Goal: Task Accomplishment & Management: Manage account settings

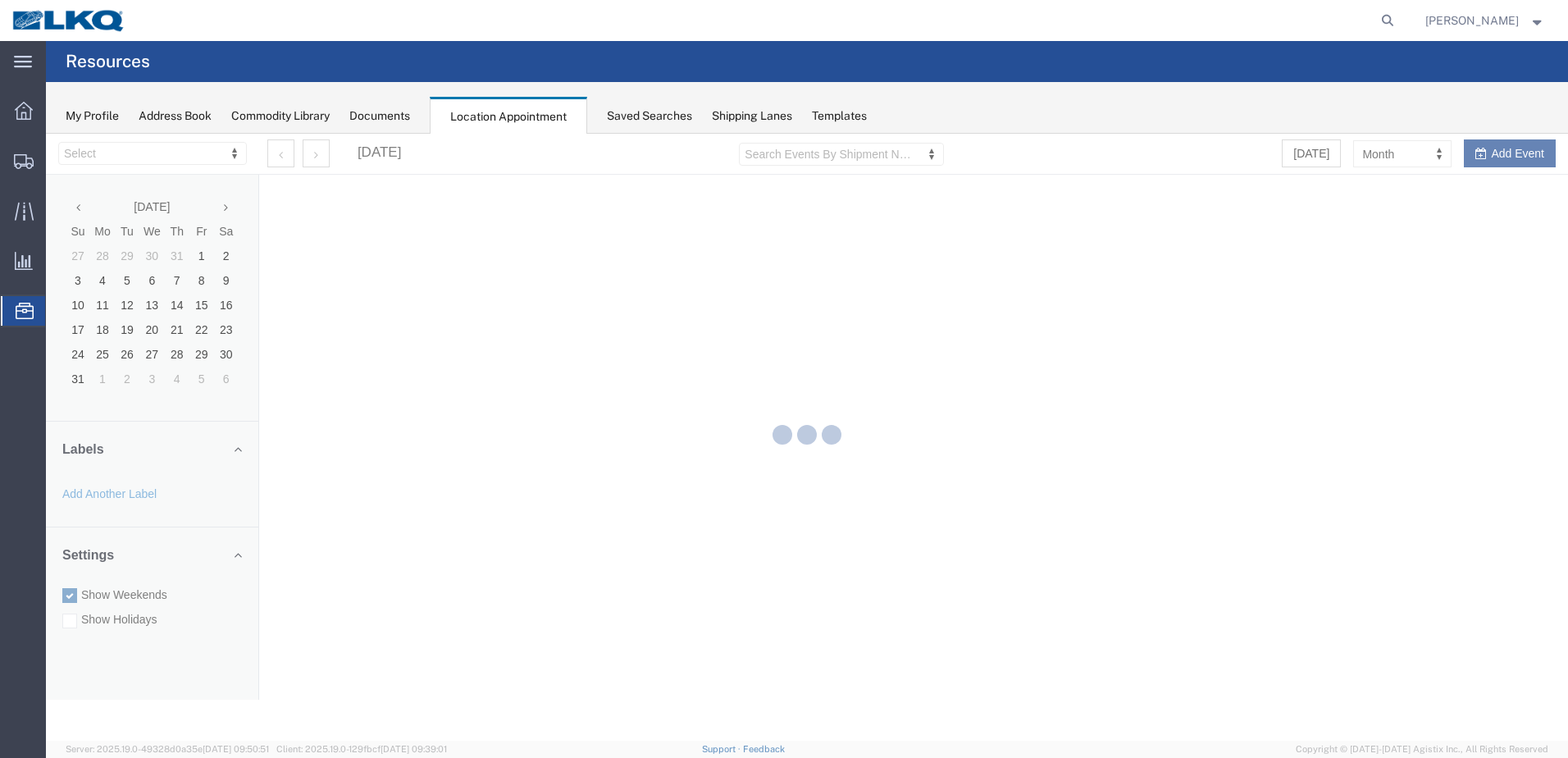
select select "28018"
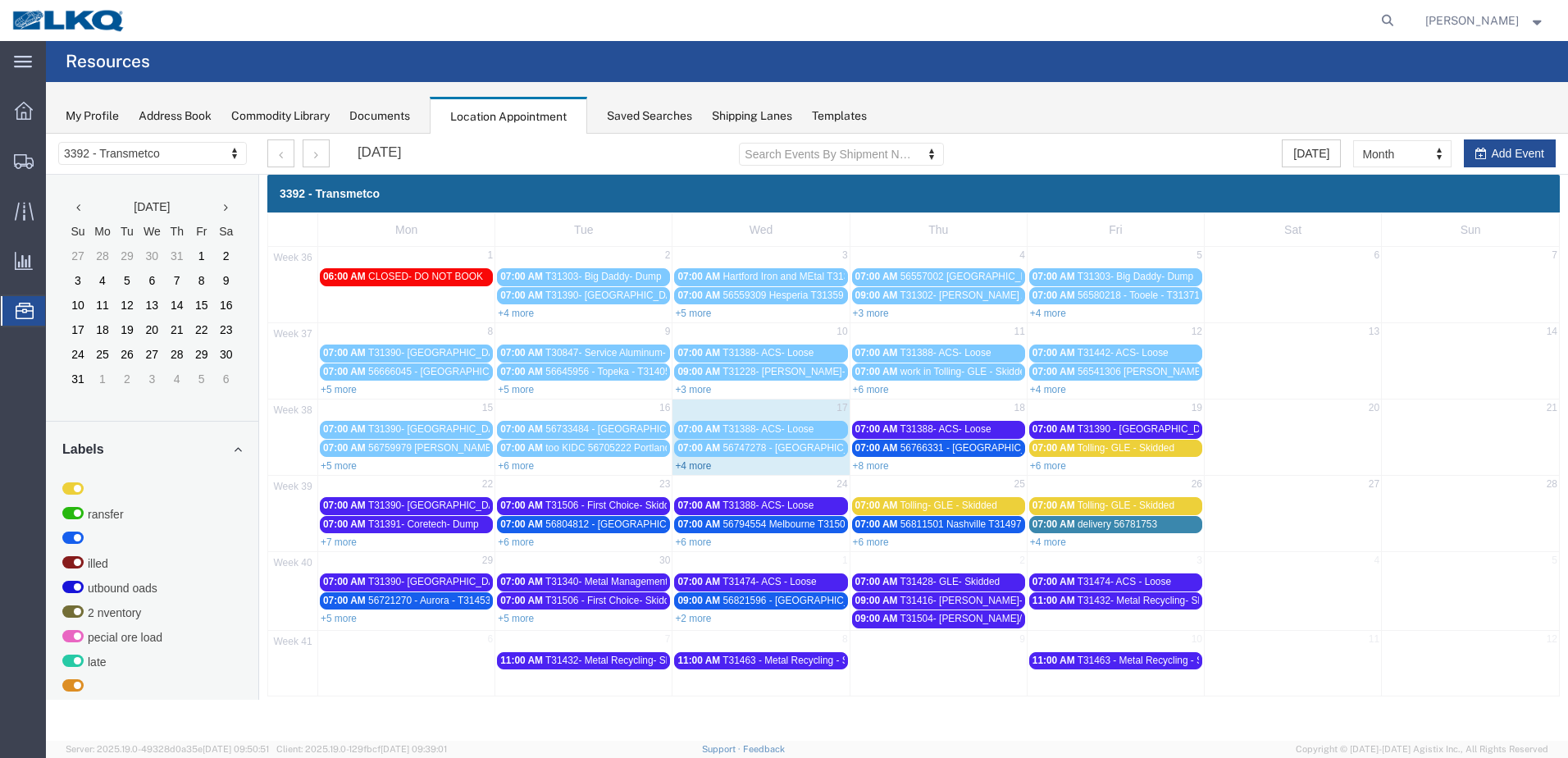
click at [688, 466] on link "+4 more" at bounding box center [693, 466] width 36 height 12
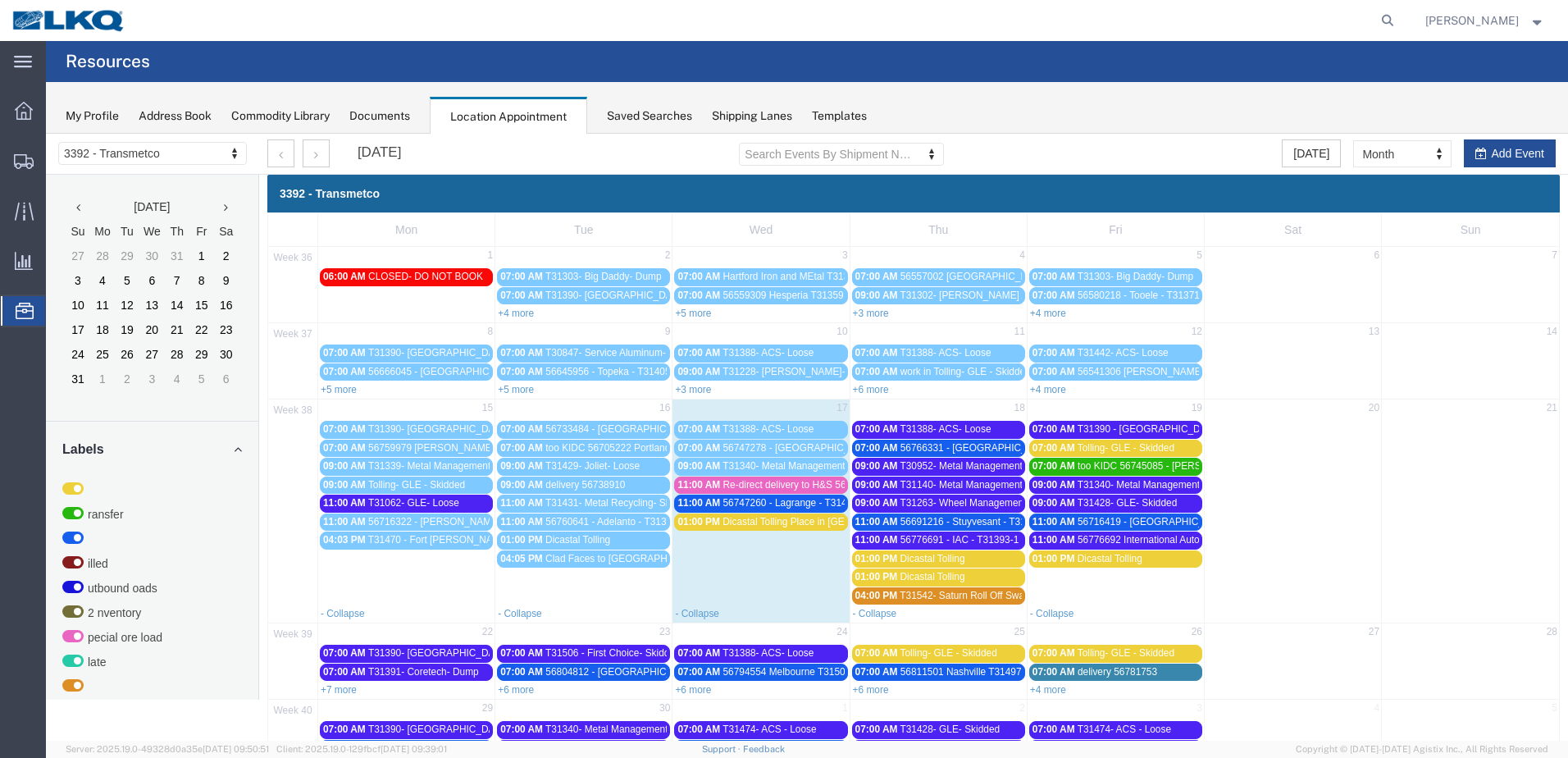
click at [784, 501] on span "56747260 - Lagrange - T31471" at bounding box center [790, 504] width 134 height 12
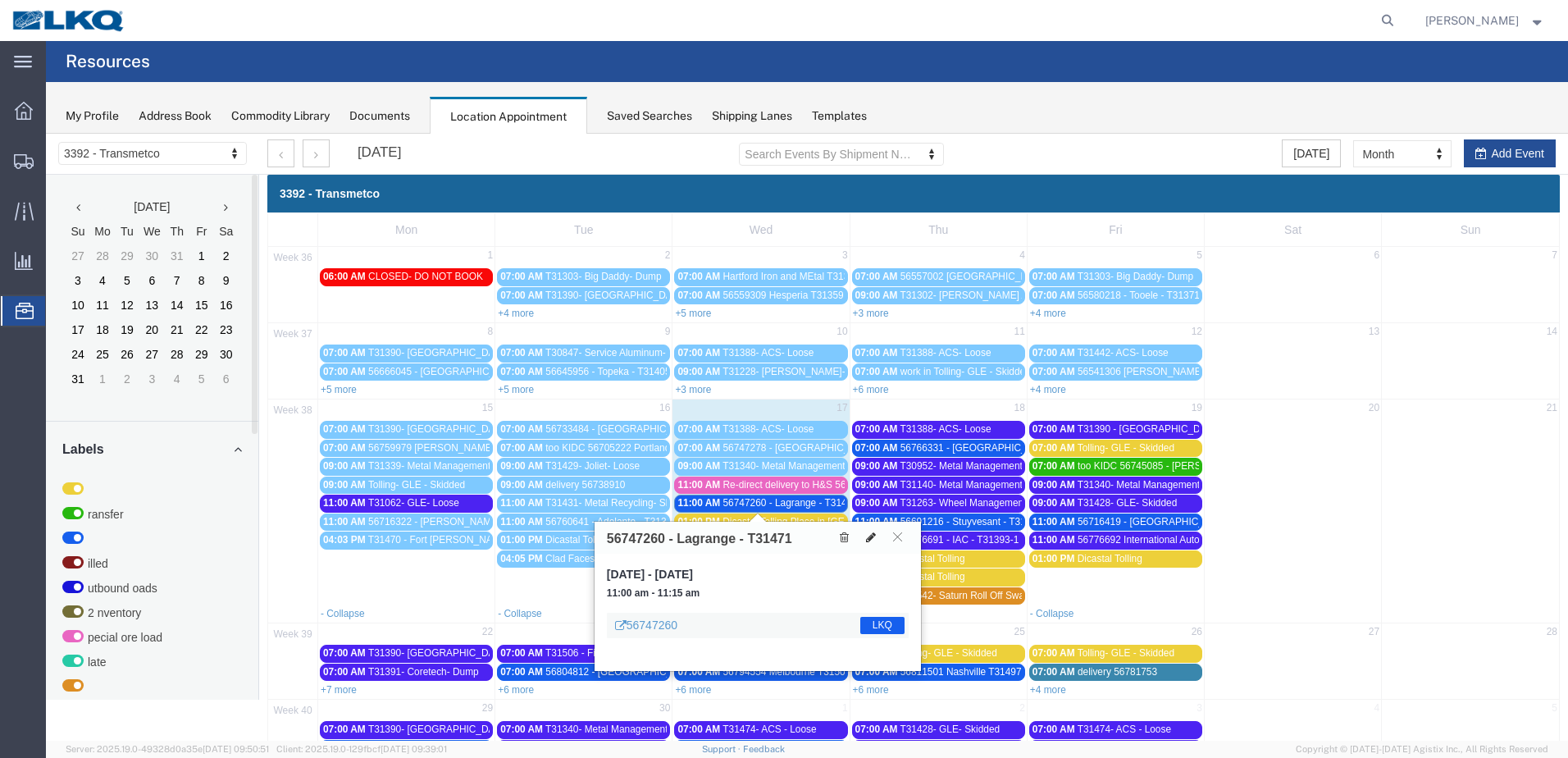
click at [869, 535] on icon at bounding box center [871, 538] width 10 height 12
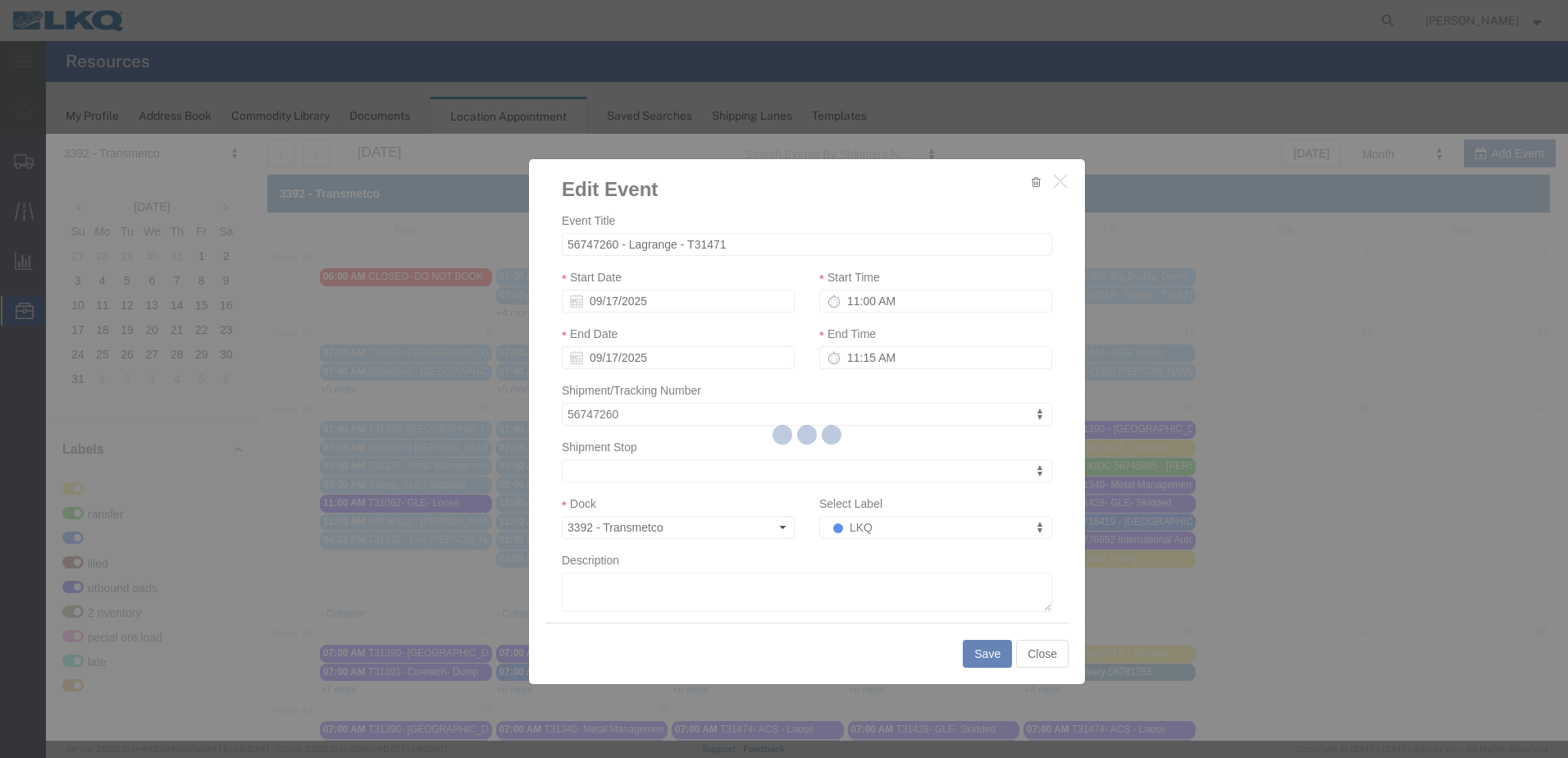
select select
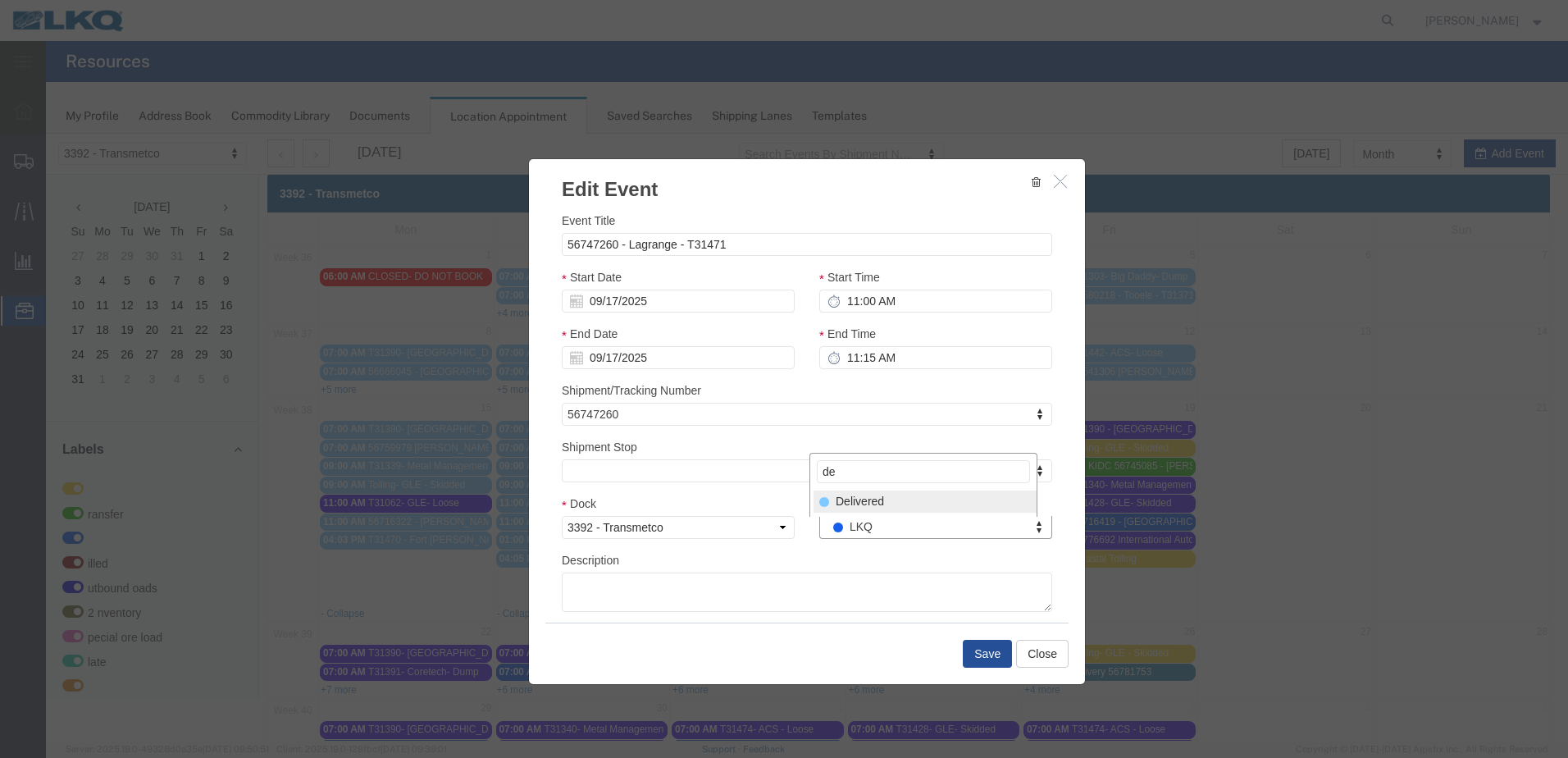
type input "de"
select select "40"
click at [972, 653] on button "Save" at bounding box center [987, 654] width 49 height 27
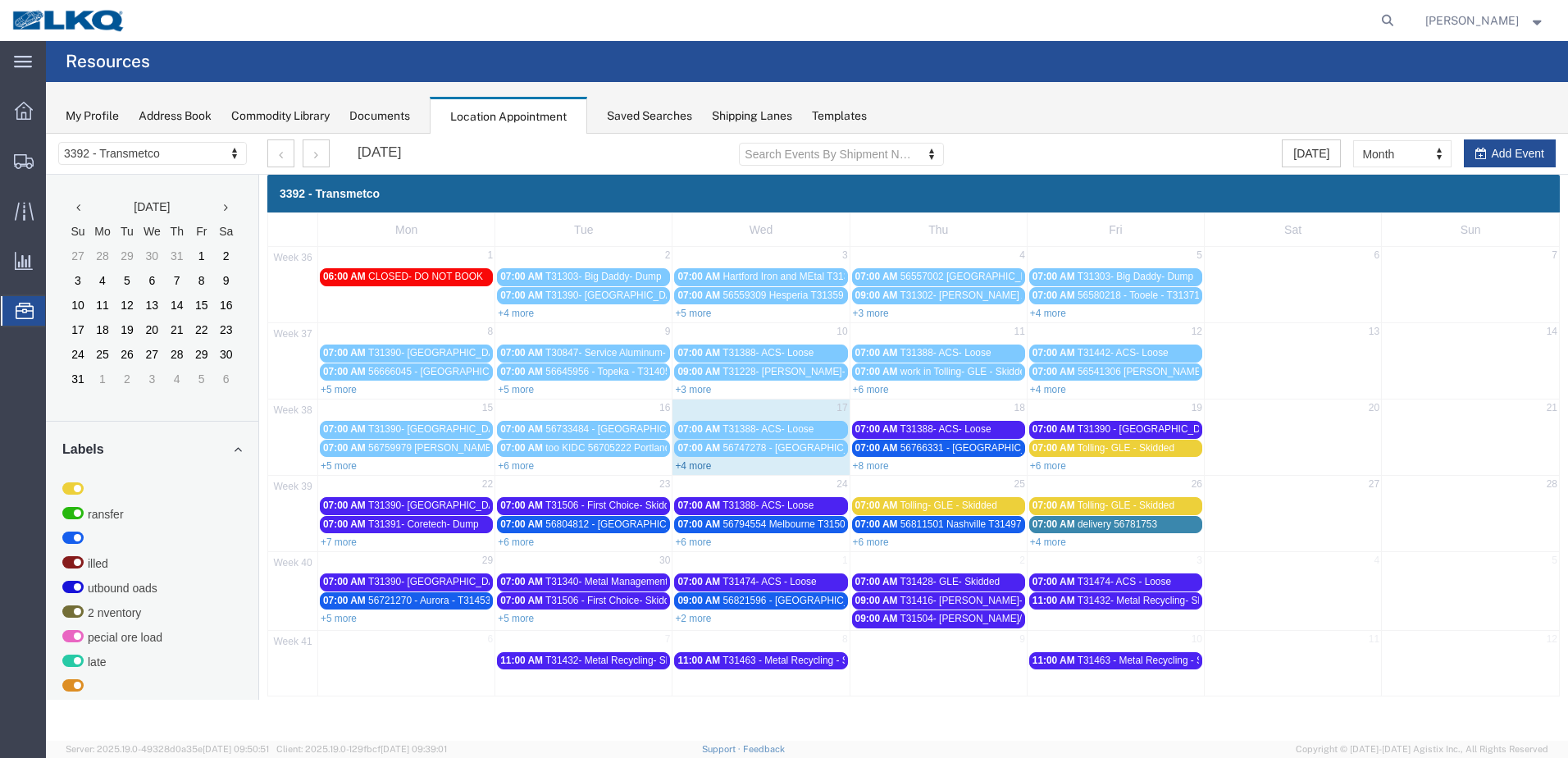
click at [703, 467] on link "+4 more" at bounding box center [693, 466] width 36 height 12
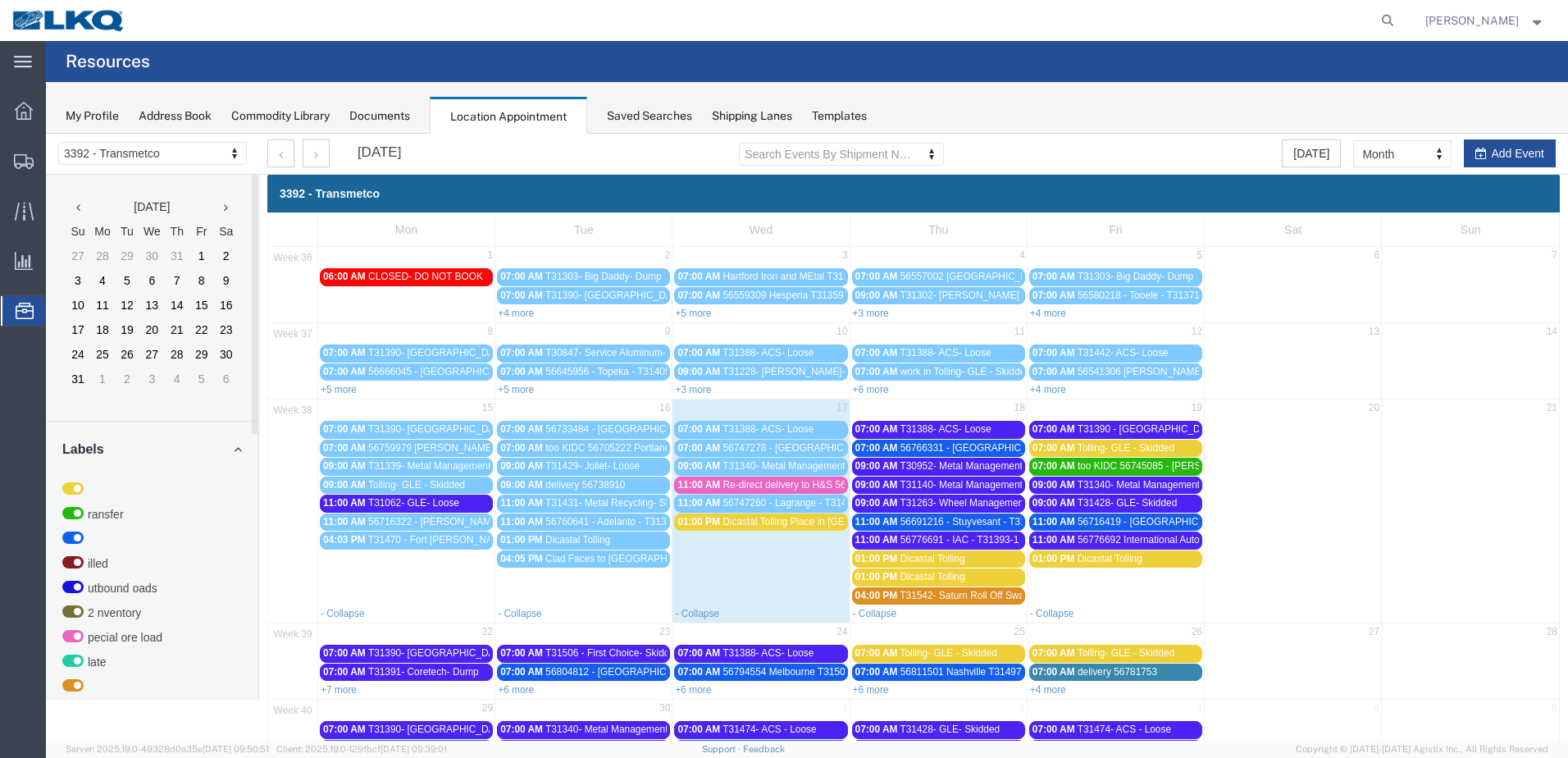
click at [586, 49] on agx-page-header "Resources" at bounding box center [807, 62] width 1522 height 41
click at [1399, 22] on icon at bounding box center [1387, 20] width 23 height 23
click at [1117, 27] on input "search" at bounding box center [1126, 21] width 498 height 39
type input "56747278"
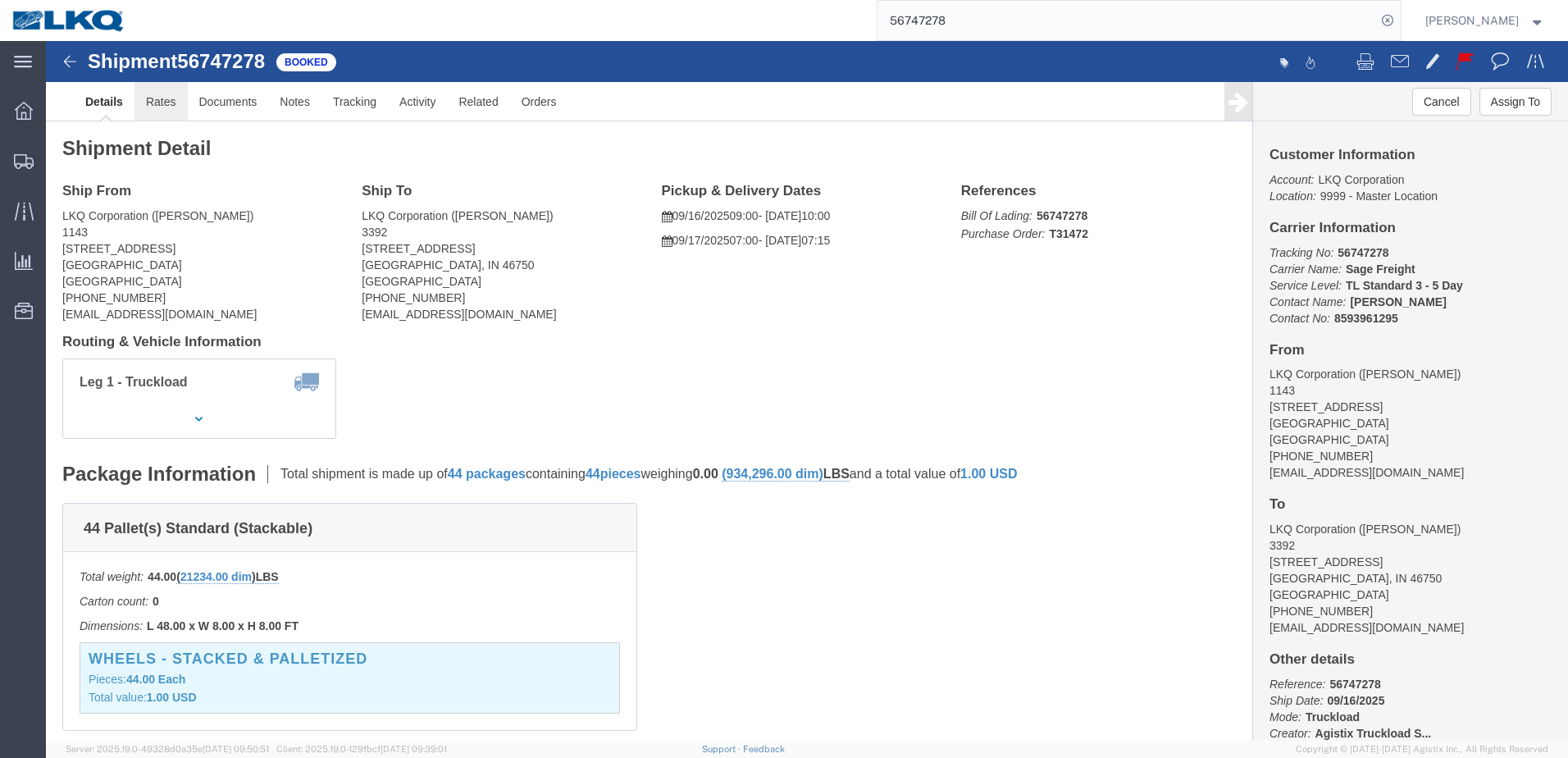
click link "Rates"
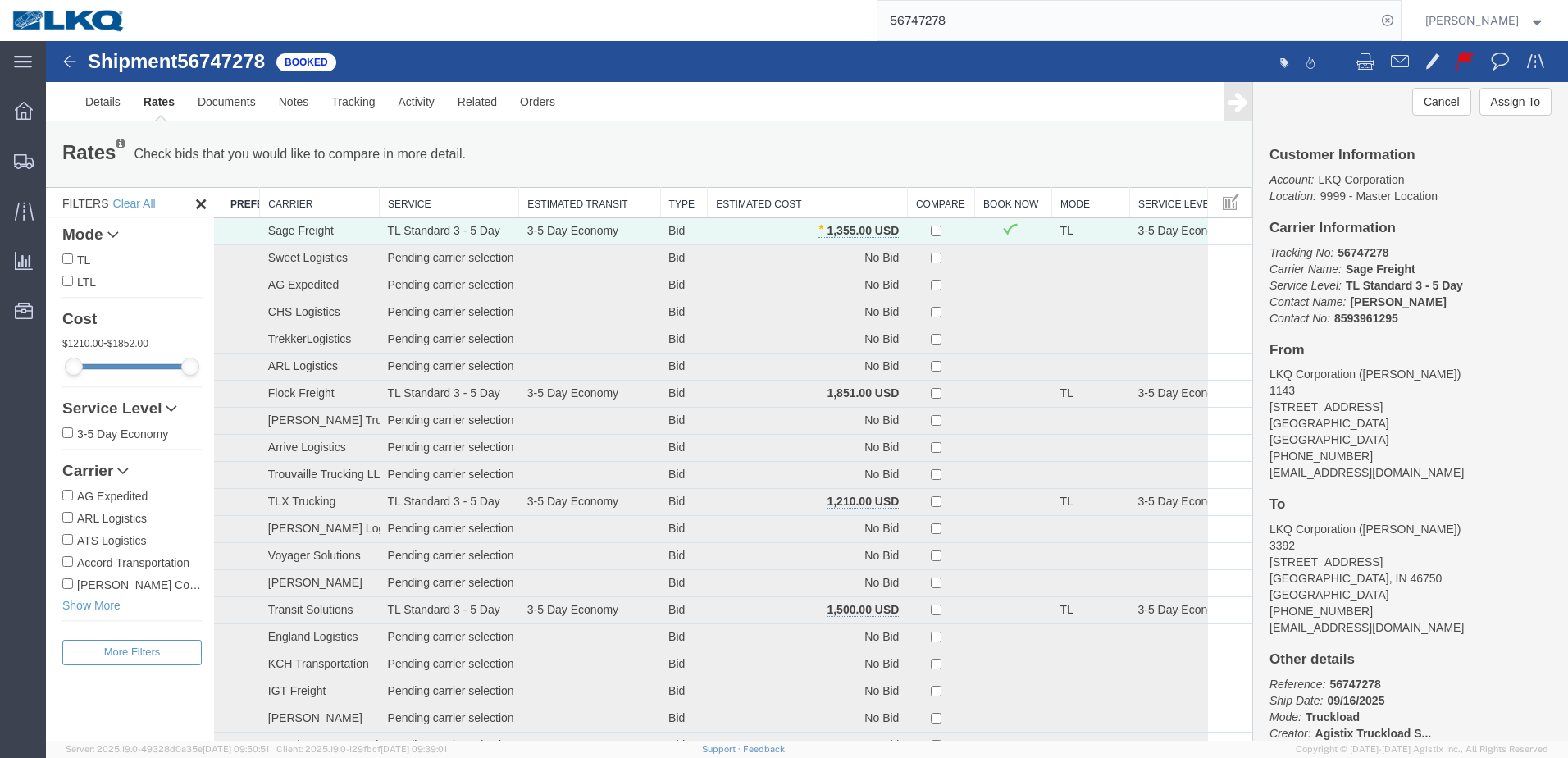
click at [75, 65] on img at bounding box center [70, 62] width 20 height 20
click at [16, 316] on icon at bounding box center [24, 310] width 18 height 17
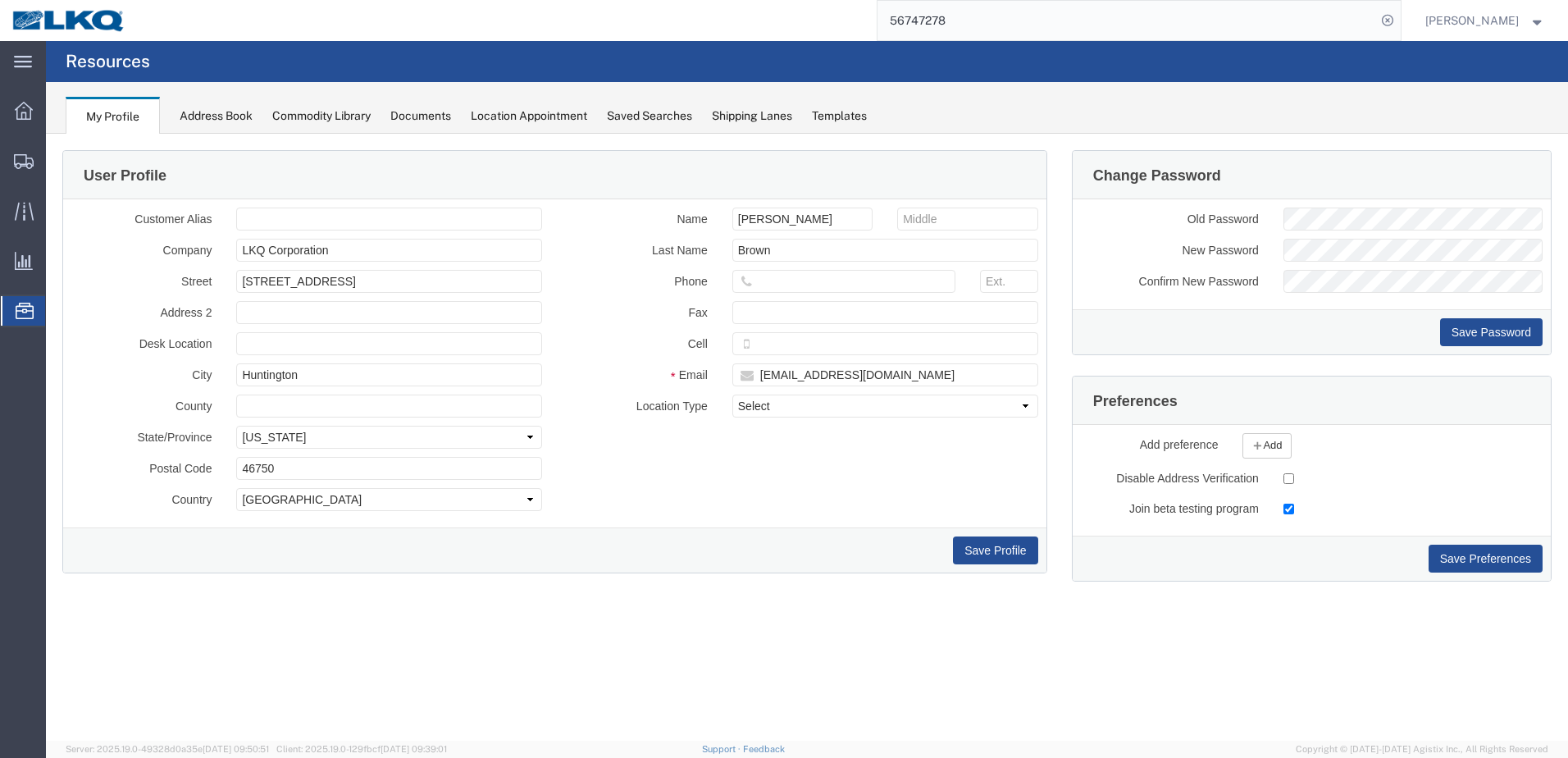
click at [23, 306] on icon at bounding box center [25, 310] width 18 height 17
click at [0, 0] on span "Location Appointment" at bounding box center [0, 0] width 0 height 0
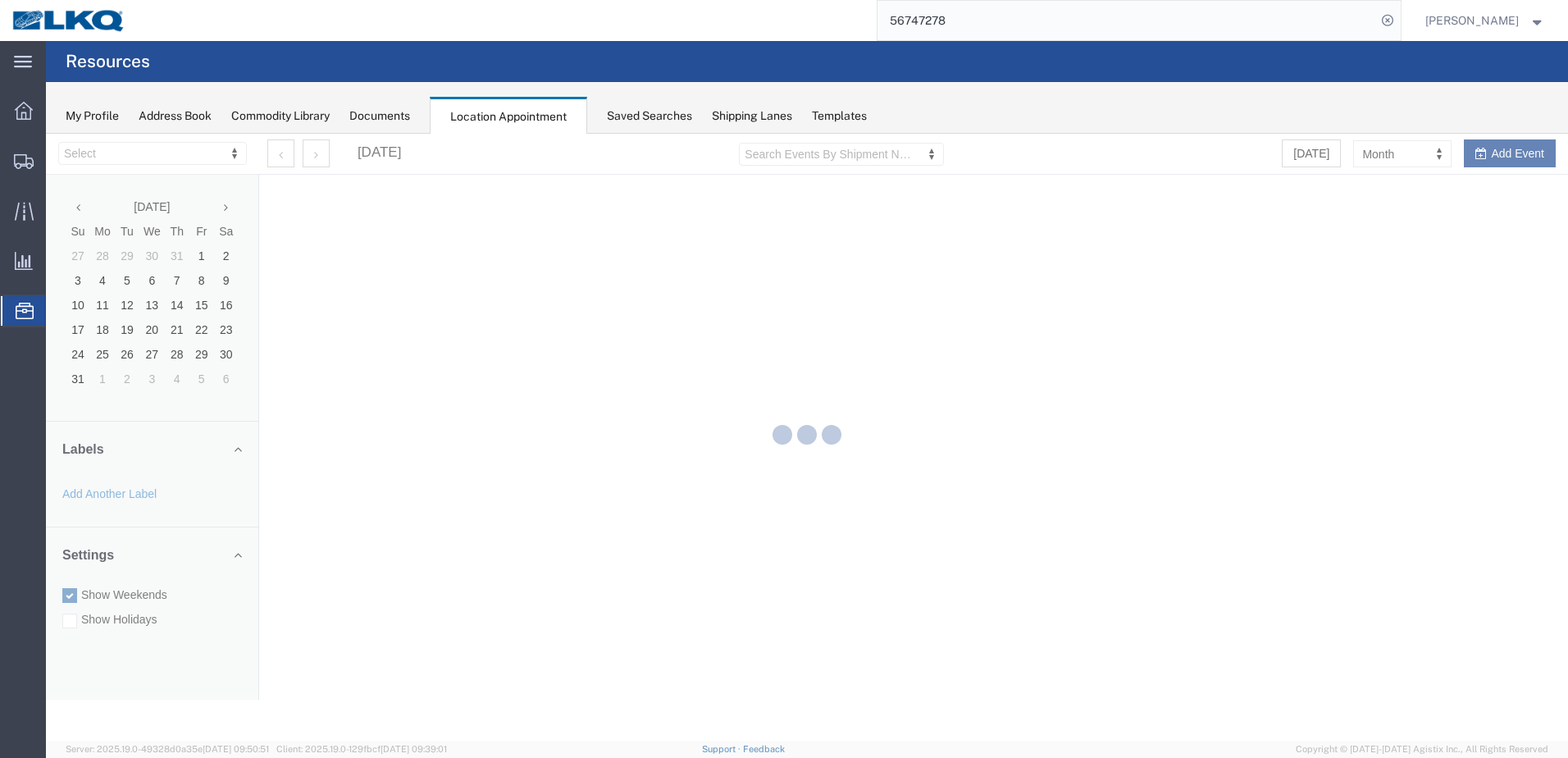
select select "28018"
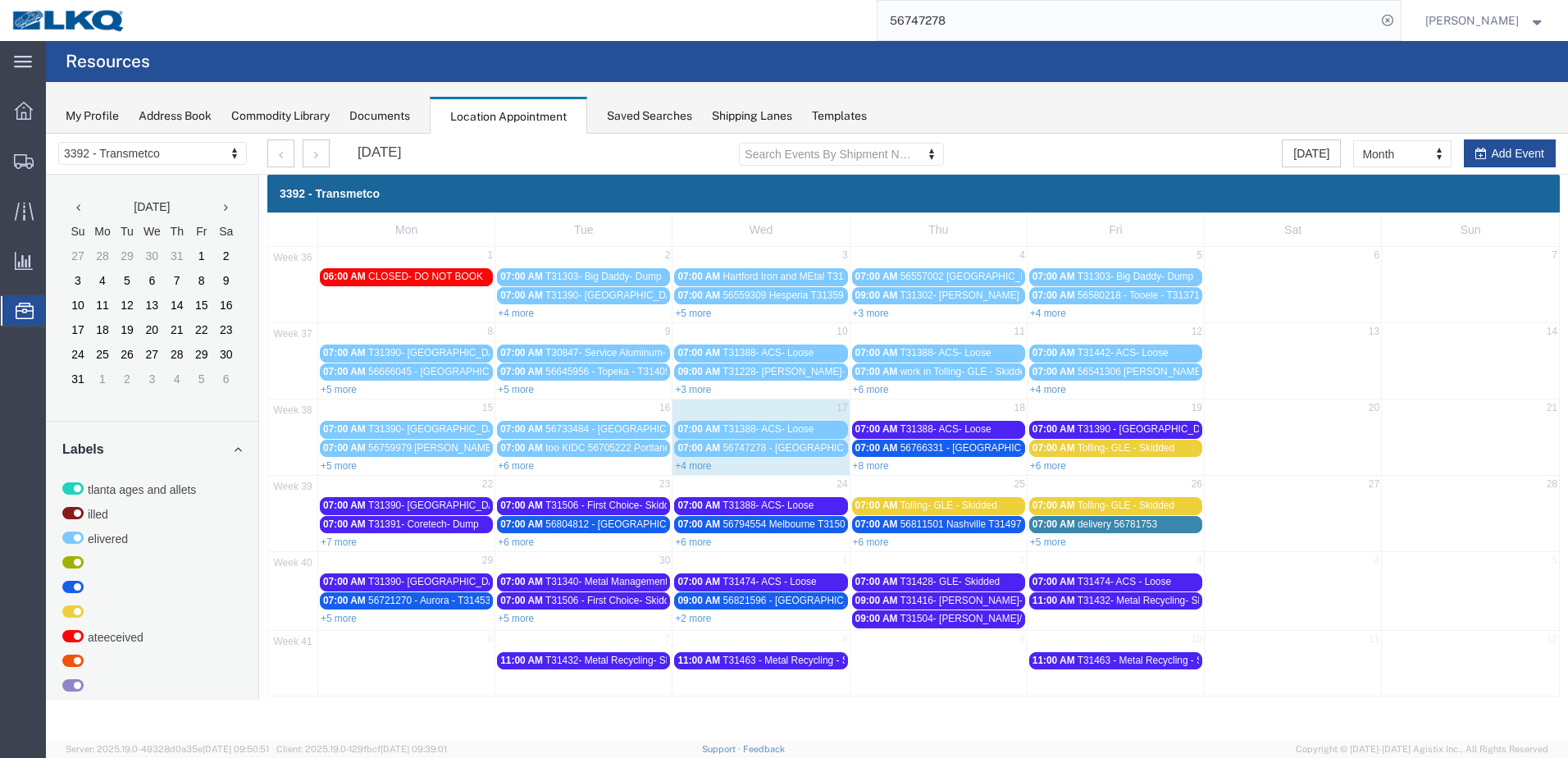
click at [739, 427] on span "T31388- ACS- Loose" at bounding box center [767, 429] width 91 height 12
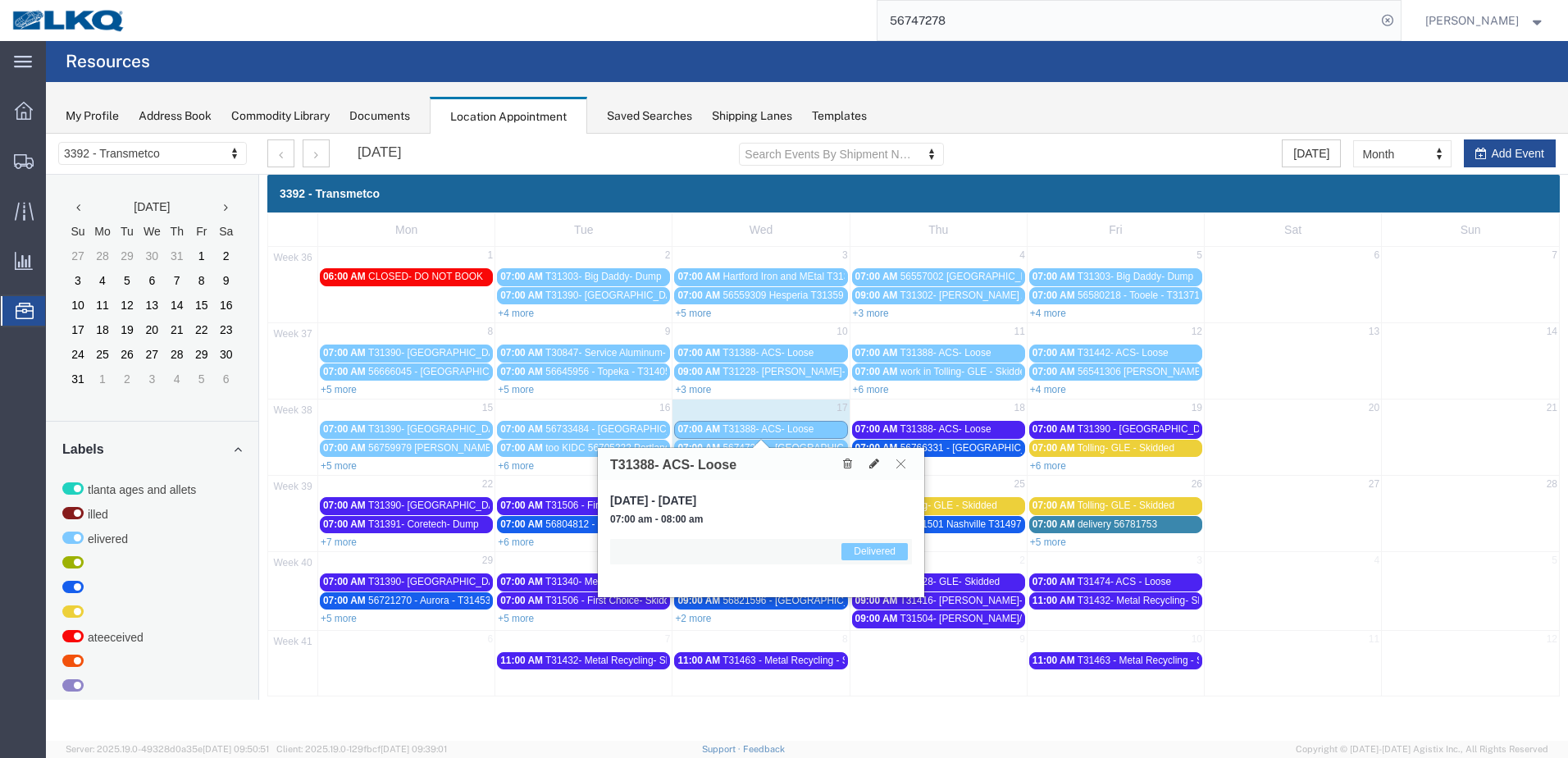
click at [904, 463] on icon at bounding box center [901, 463] width 9 height 10
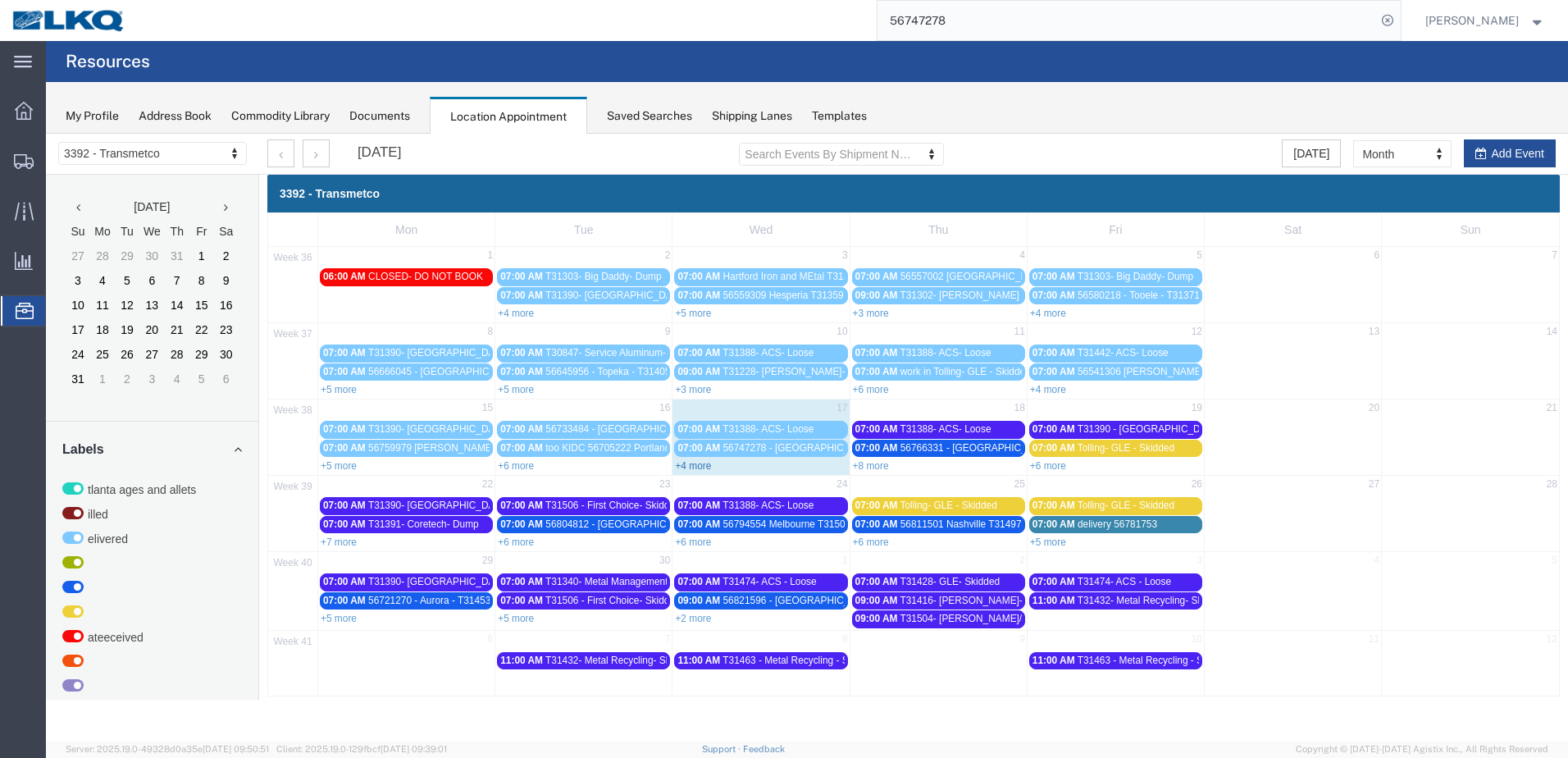
click at [695, 464] on link "+4 more" at bounding box center [693, 466] width 36 height 12
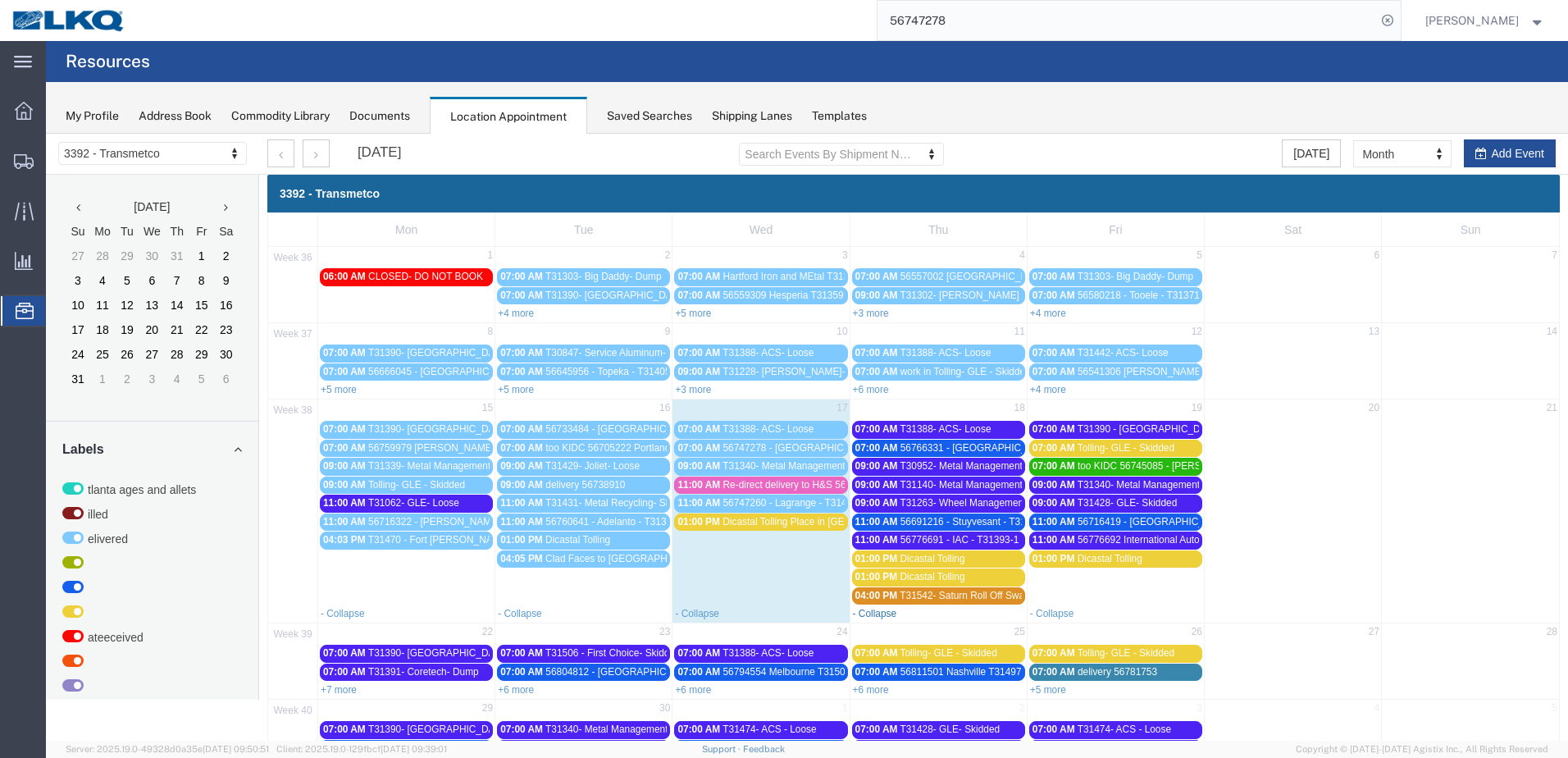
click at [874, 616] on link "- Collapse" at bounding box center [874, 614] width 44 height 12
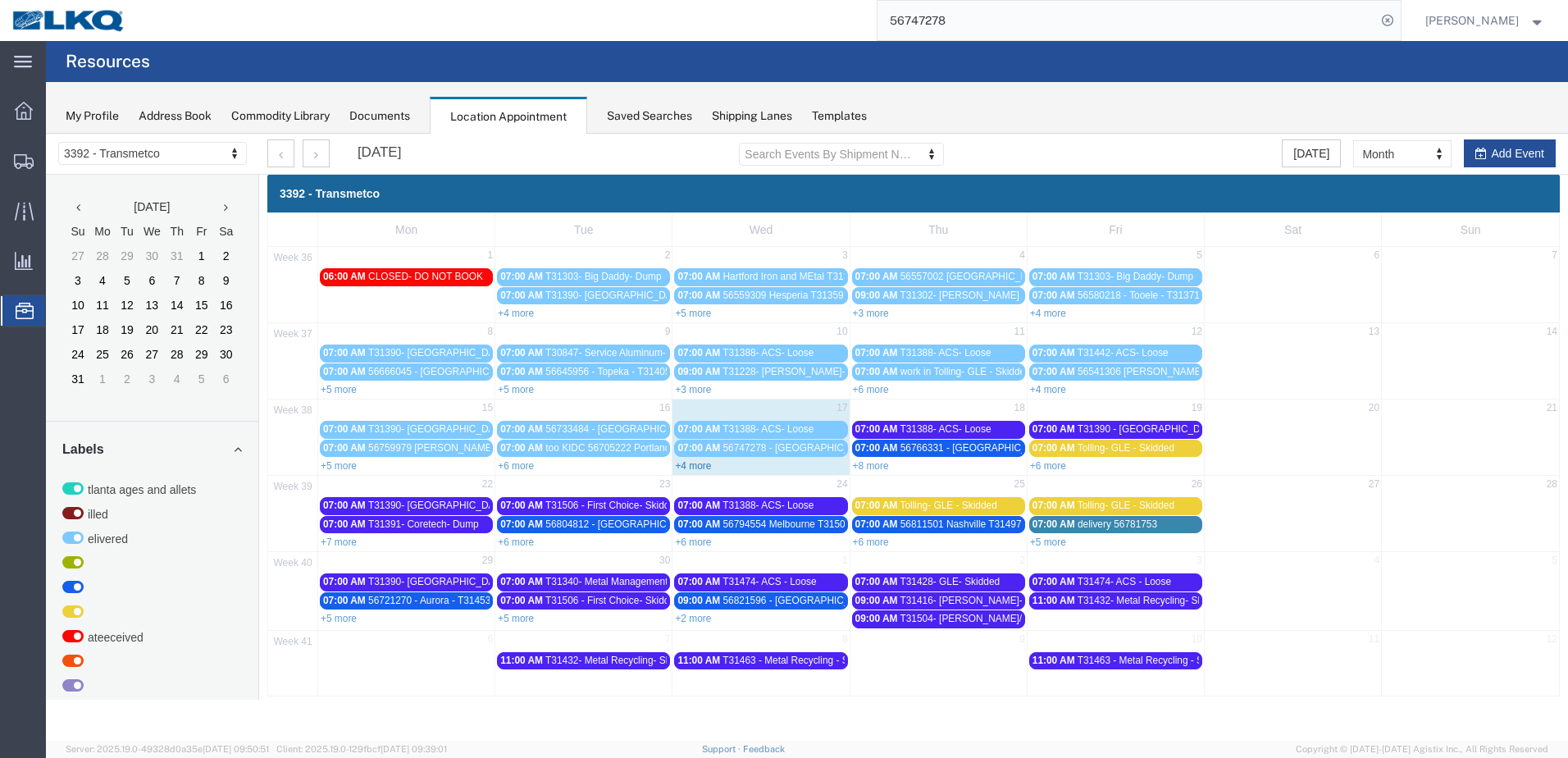
click at [693, 470] on link "+4 more" at bounding box center [693, 466] width 36 height 12
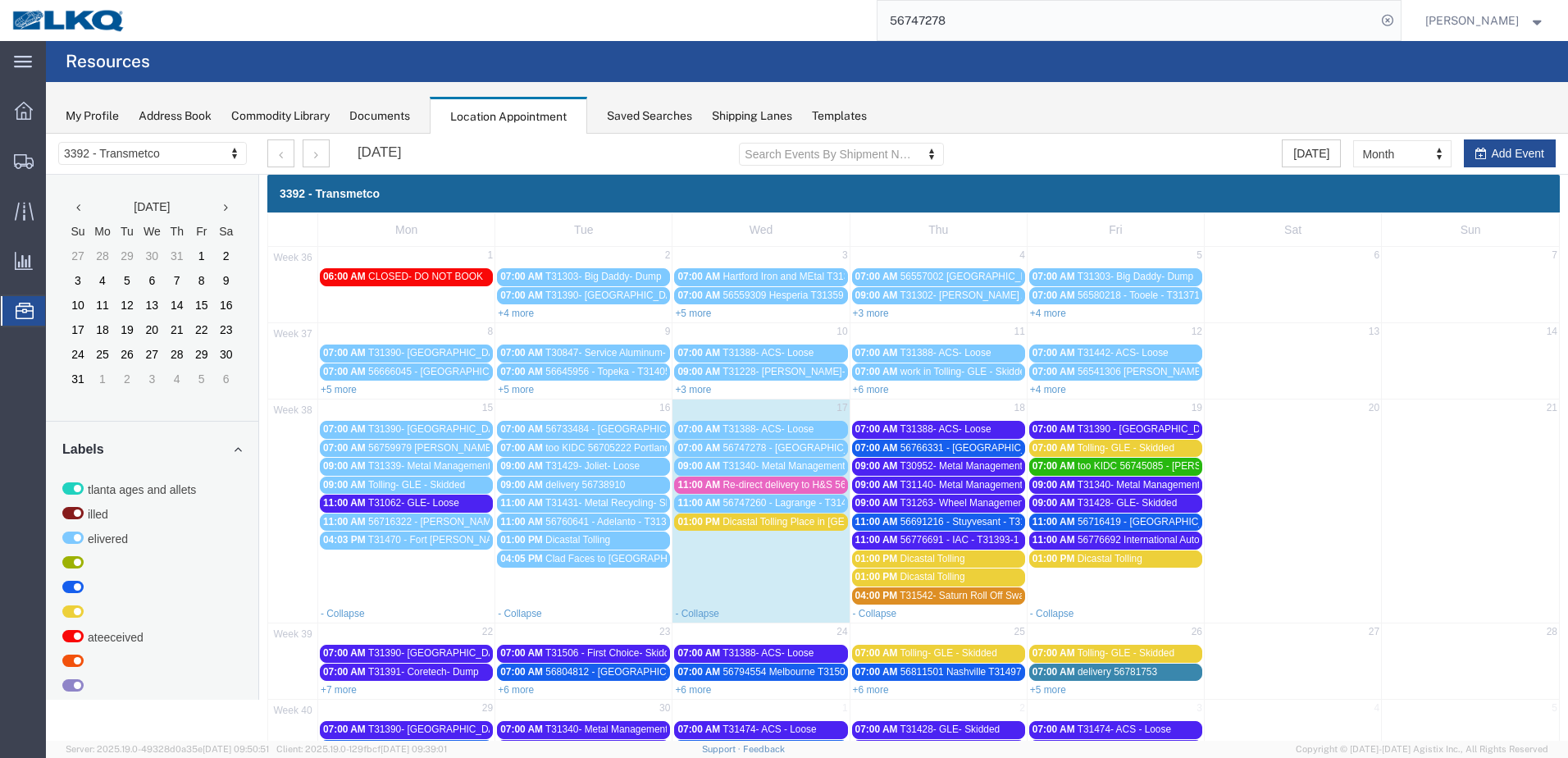
click at [704, 620] on div "- Collapse" at bounding box center [760, 613] width 177 height 17
select select "1"
select select
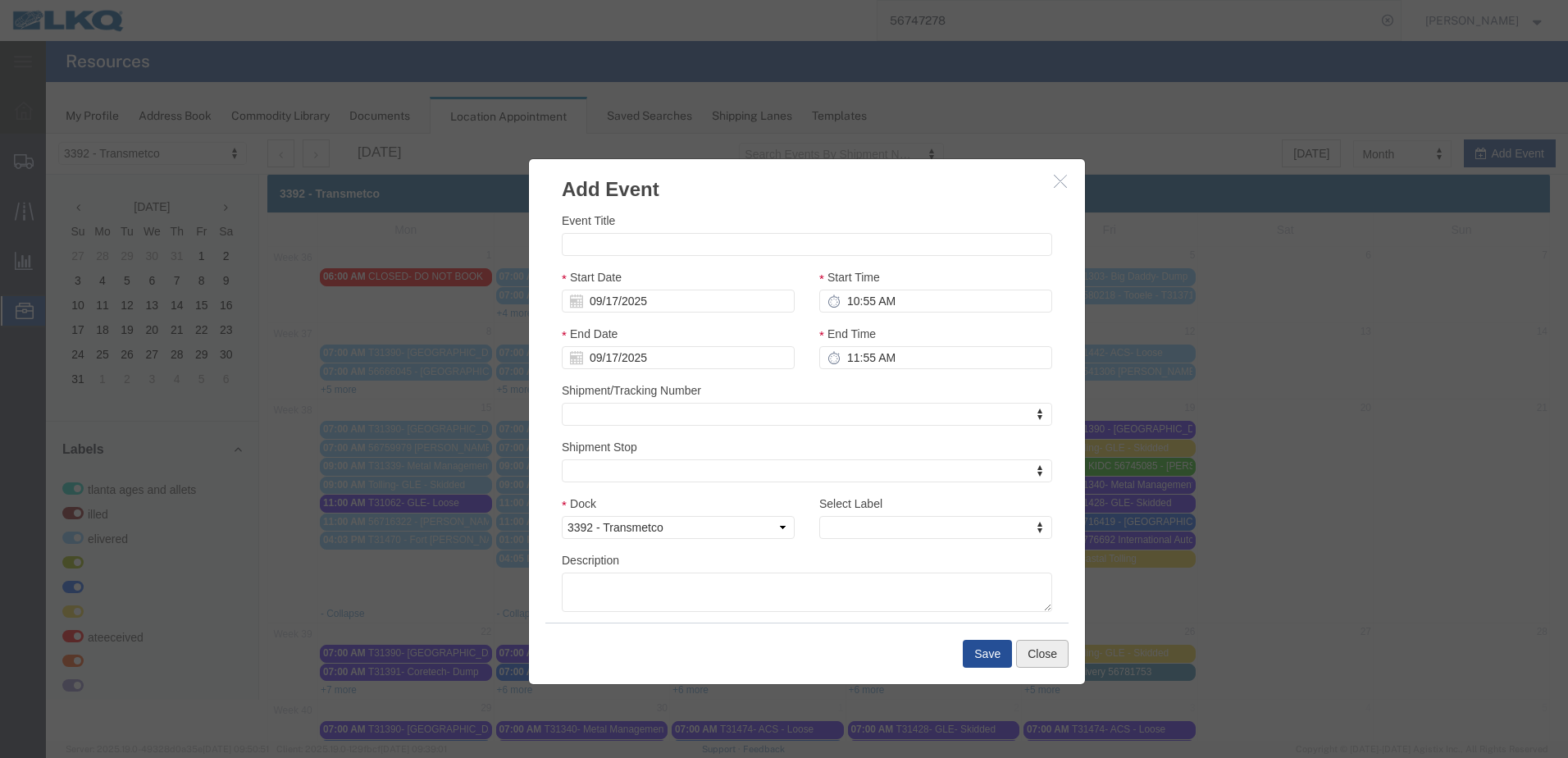
click at [1026, 665] on button "Close" at bounding box center [1042, 654] width 52 height 27
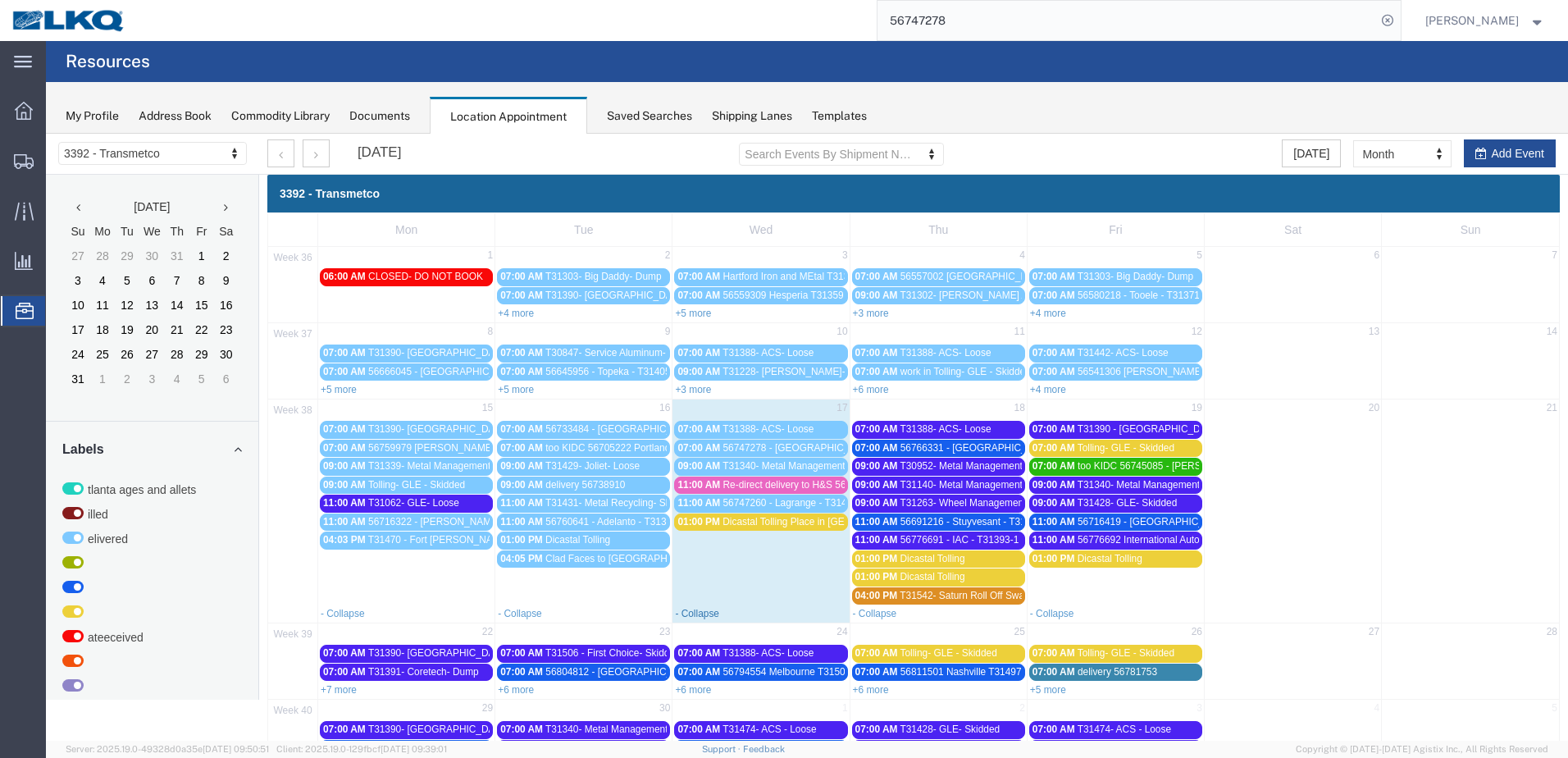
click at [692, 616] on link "- Collapse" at bounding box center [697, 614] width 44 height 12
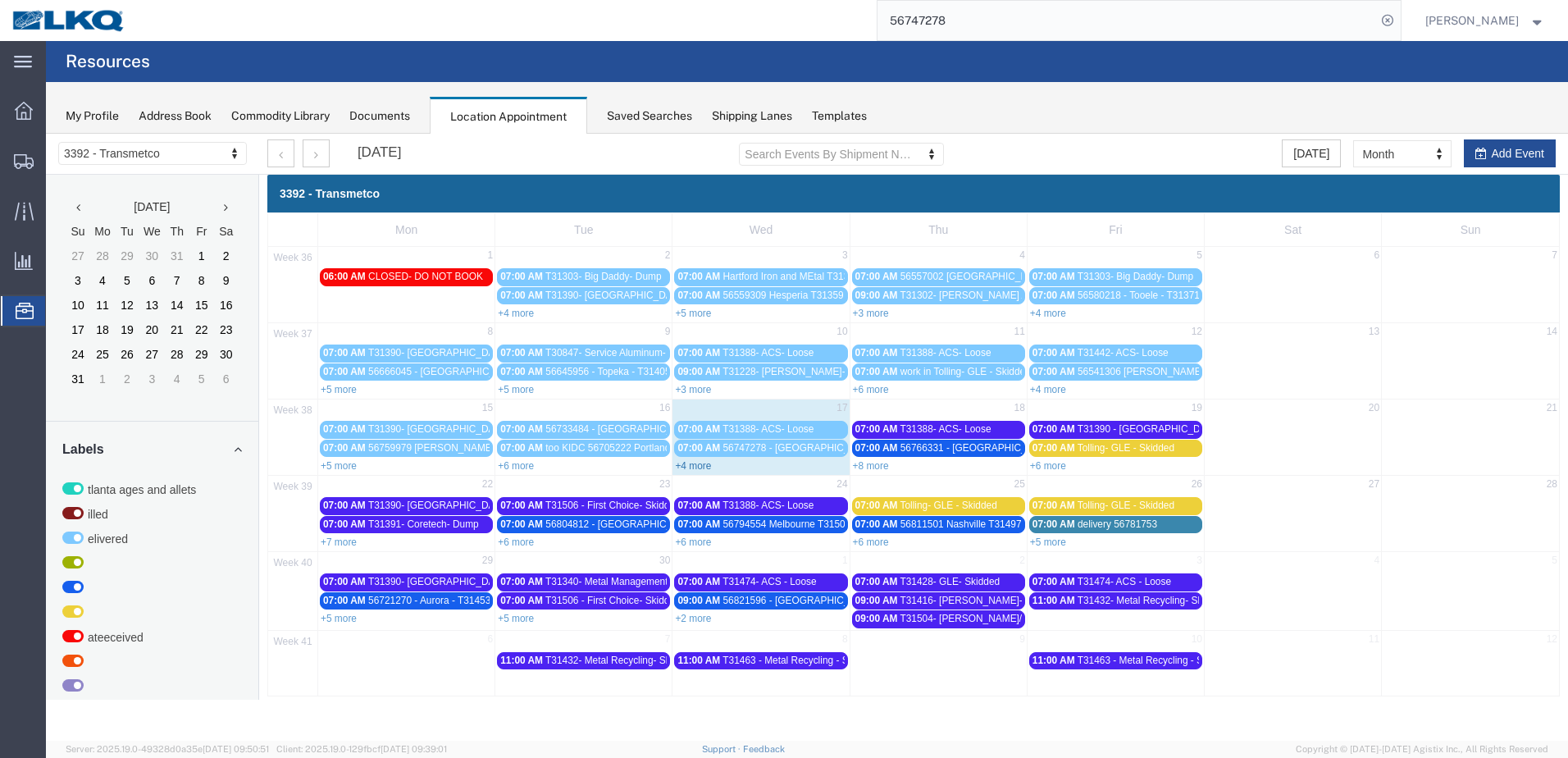
click at [697, 465] on link "+4 more" at bounding box center [693, 466] width 36 height 12
click at [698, 465] on link "+4 more" at bounding box center [693, 466] width 36 height 12
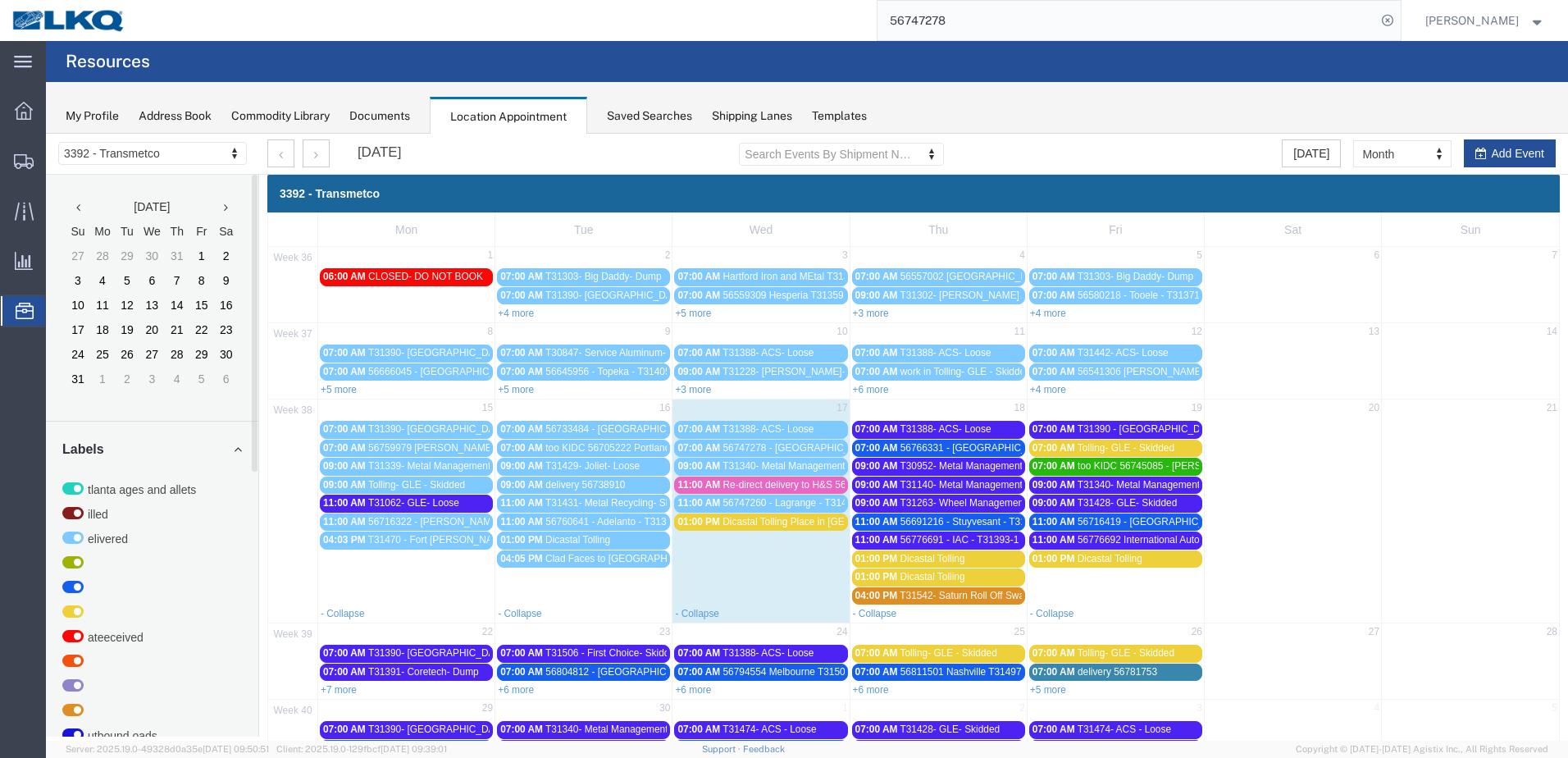
click at [822, 488] on span "Re-direct delivery to H&S 56743840" at bounding box center [801, 485] width 156 height 12
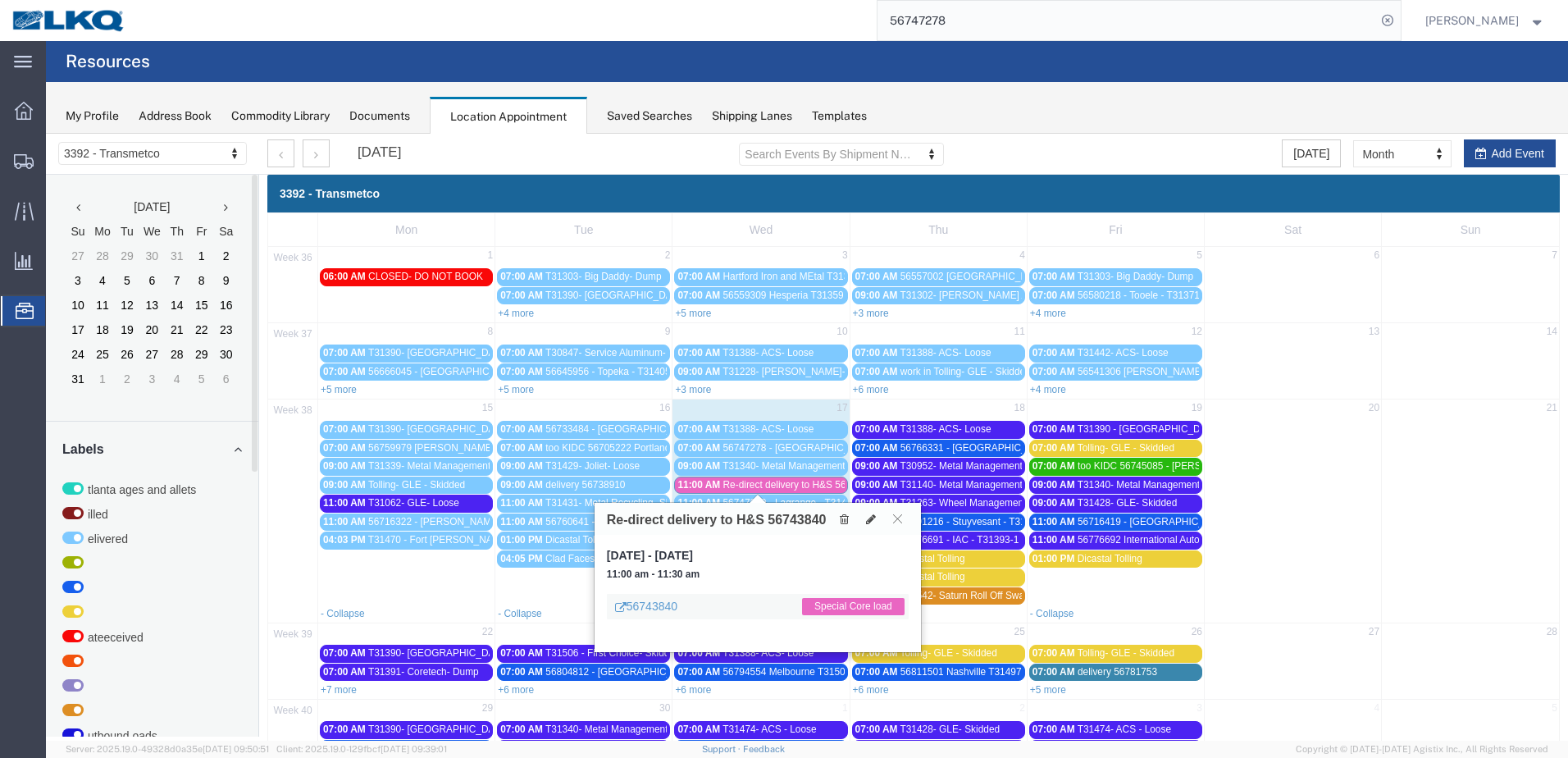
click at [822, 488] on span "Re-direct delivery to H&S 56743840" at bounding box center [801, 485] width 156 height 12
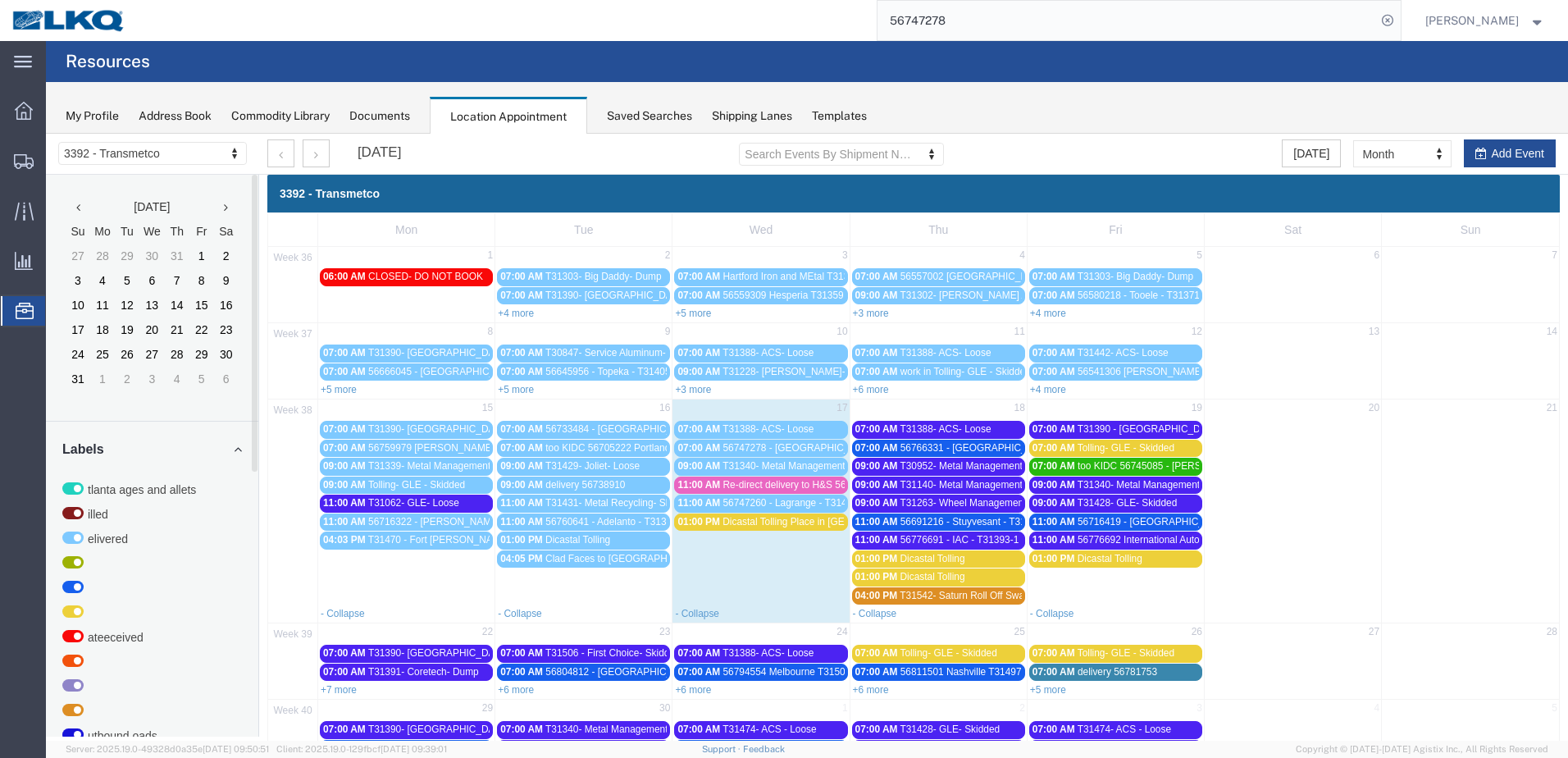
click at [613, 505] on span "T31431- Metal Recycling- Skidded" at bounding box center [620, 504] width 149 height 12
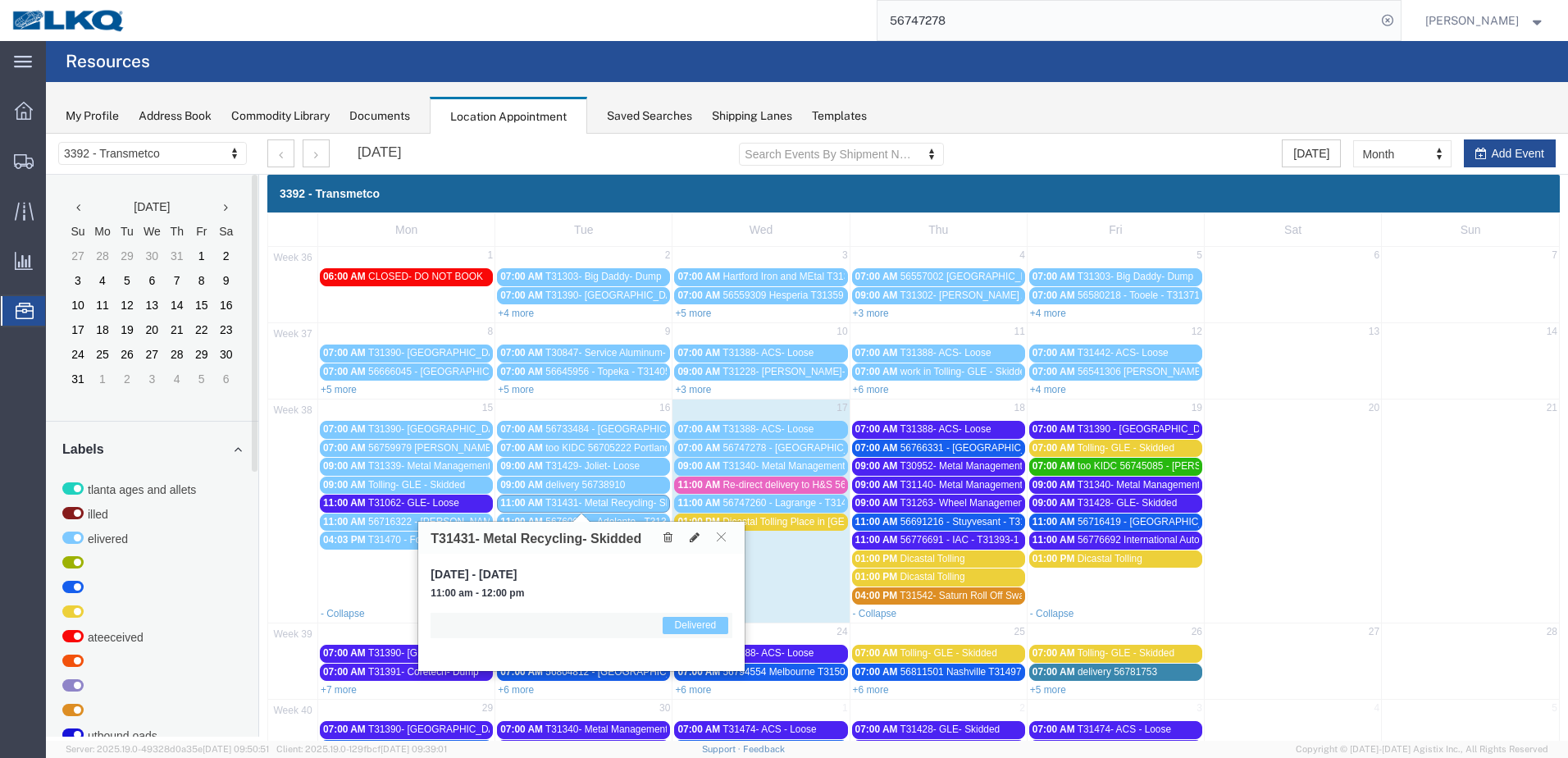
click at [613, 505] on span "T31431- Metal Recycling- Skidded" at bounding box center [620, 504] width 149 height 12
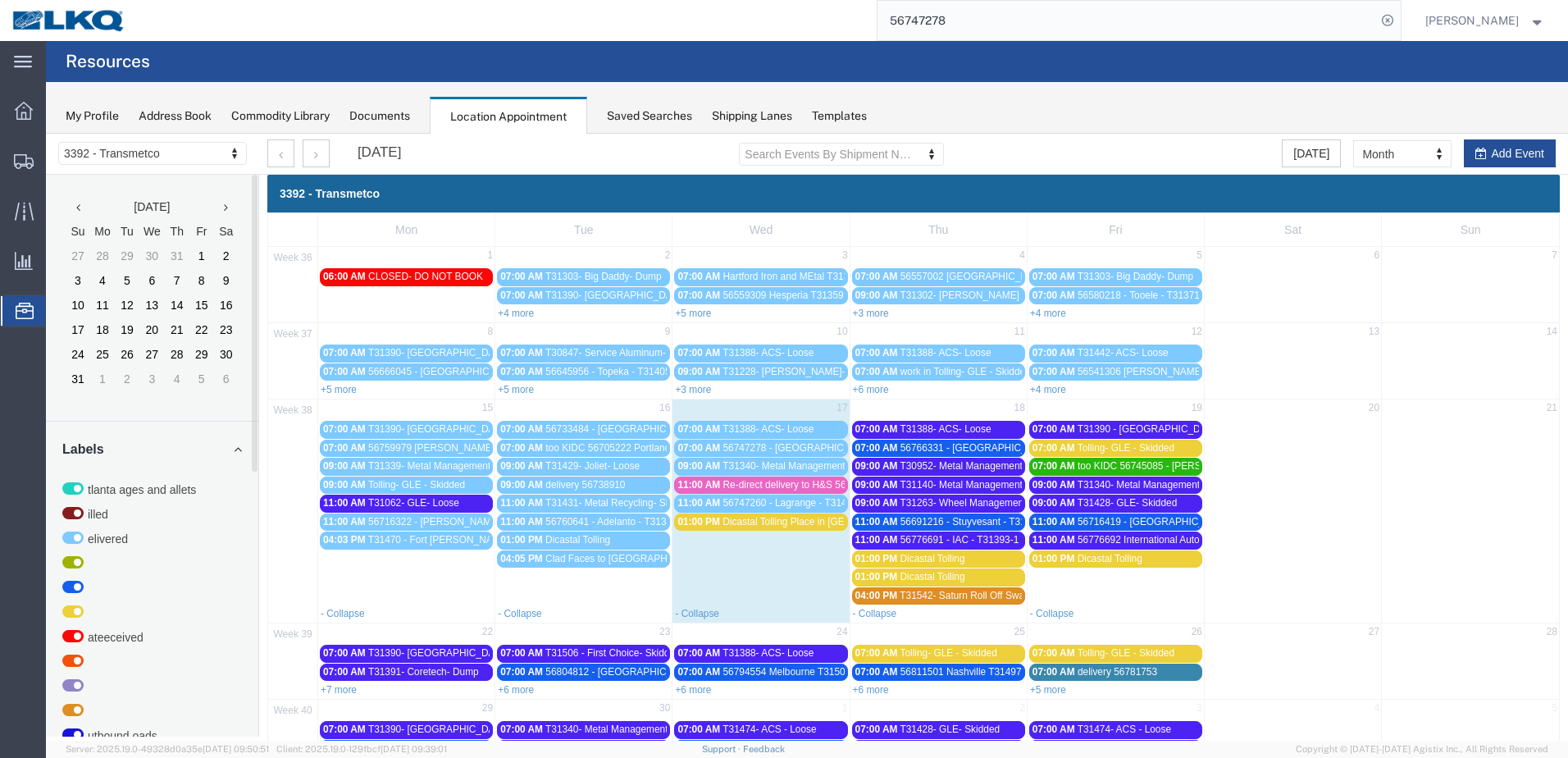
click at [612, 488] on span "delivery 56738910" at bounding box center [585, 485] width 79 height 12
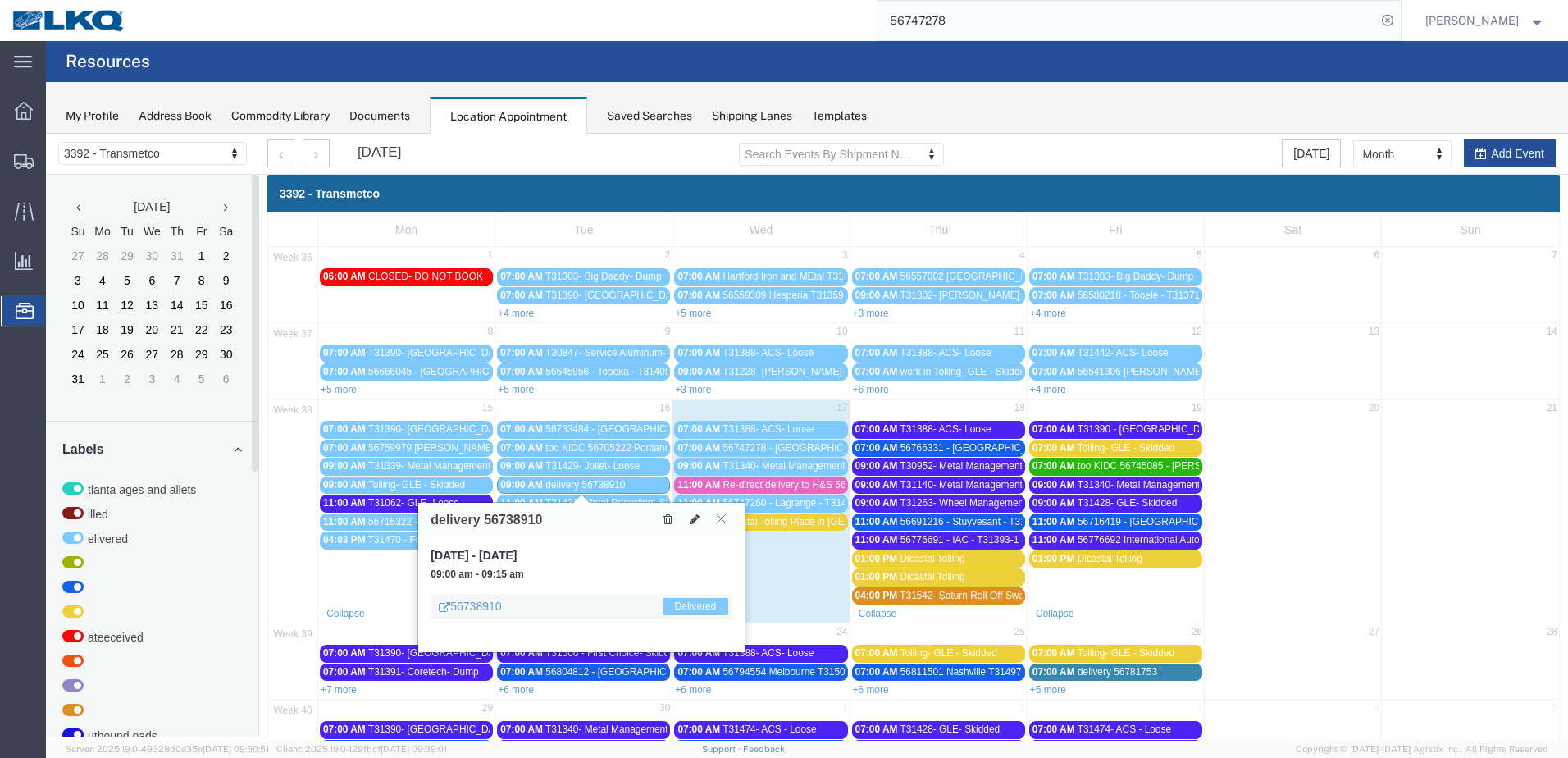
click at [612, 488] on span "delivery 56738910" at bounding box center [585, 485] width 79 height 12
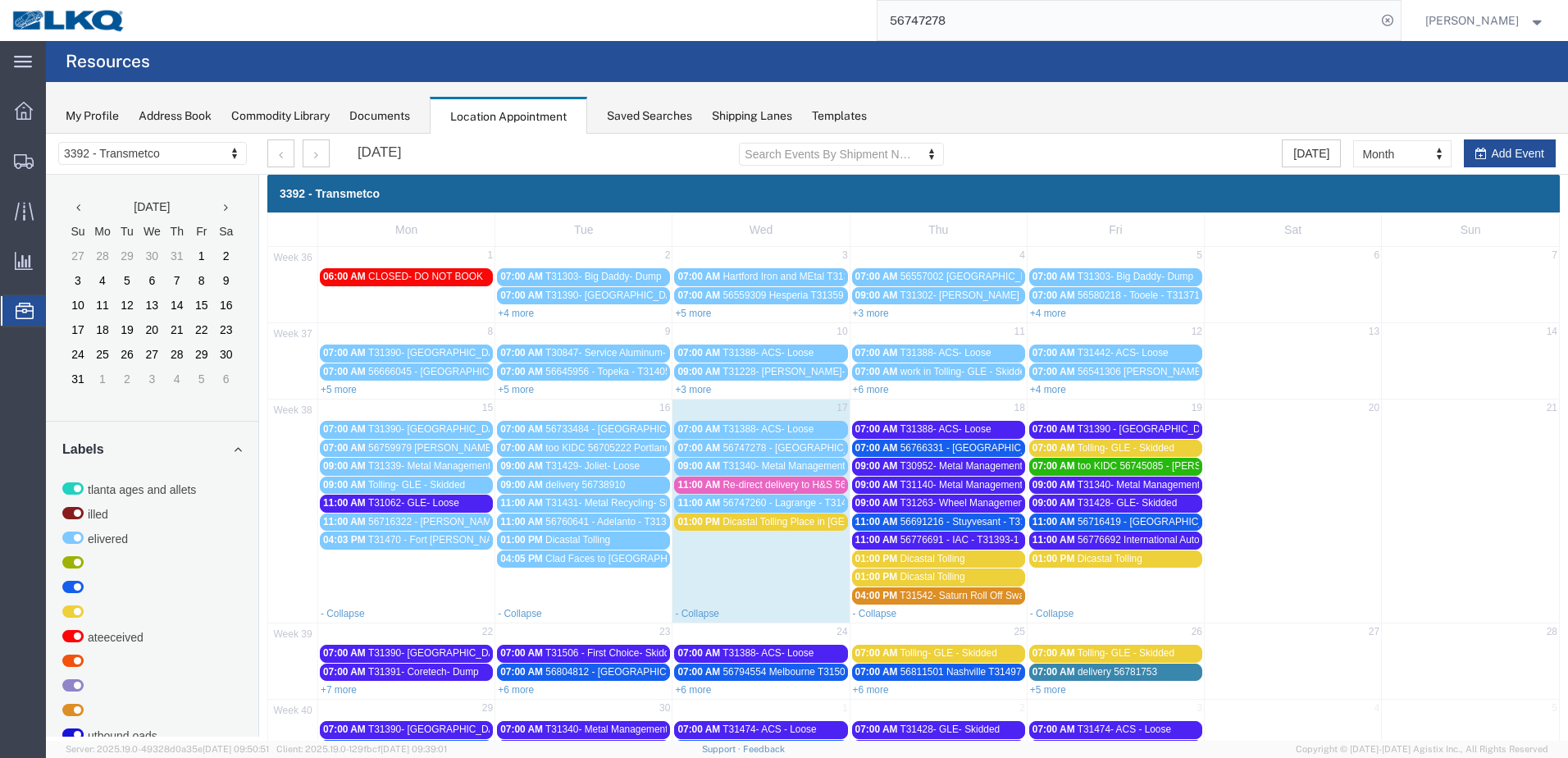
click at [636, 503] on span "T31431- Metal Recycling- Skidded" at bounding box center [620, 504] width 149 height 12
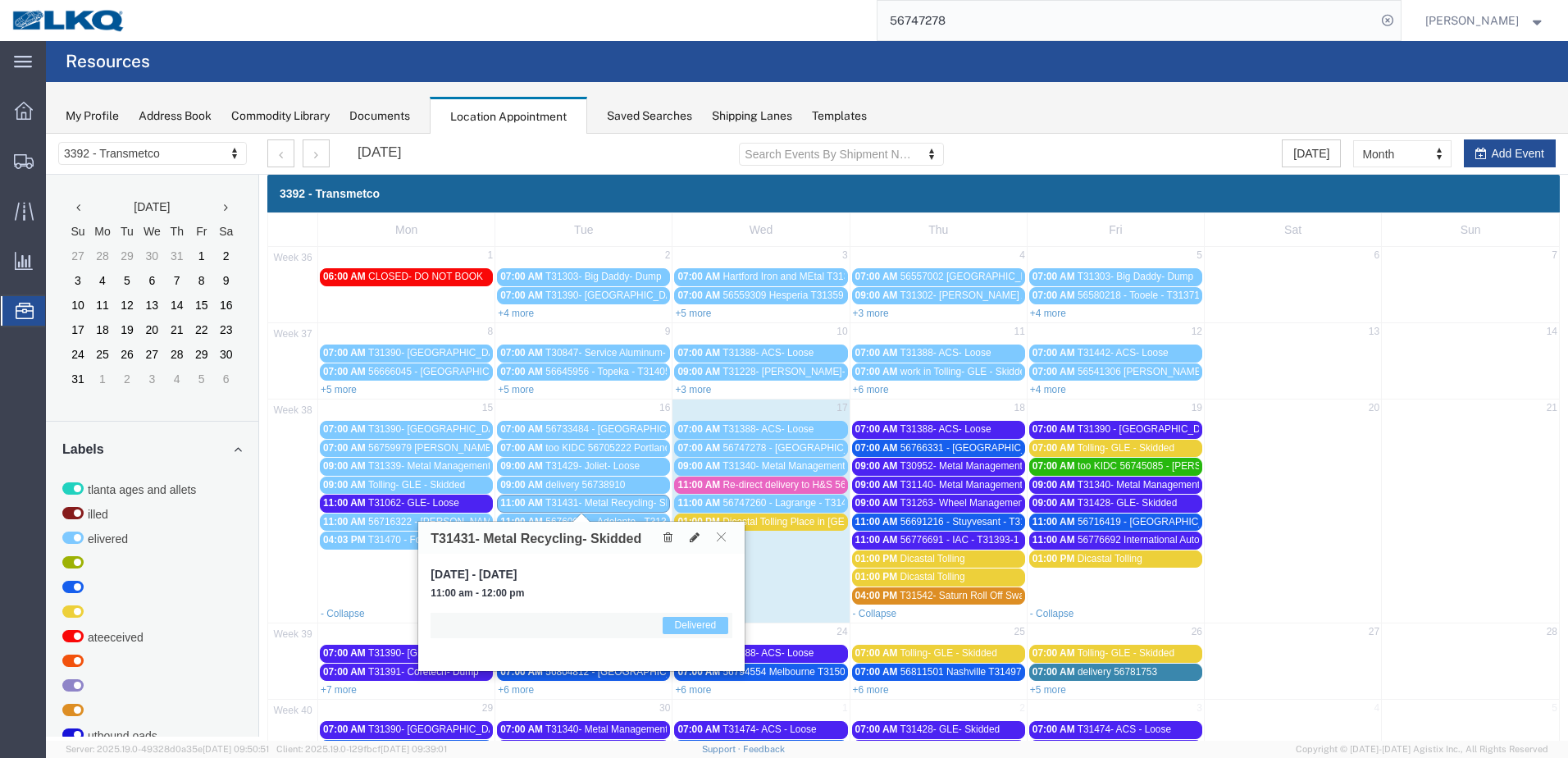
click at [636, 503] on span "T31431- Metal Recycling- Skidded" at bounding box center [620, 504] width 149 height 12
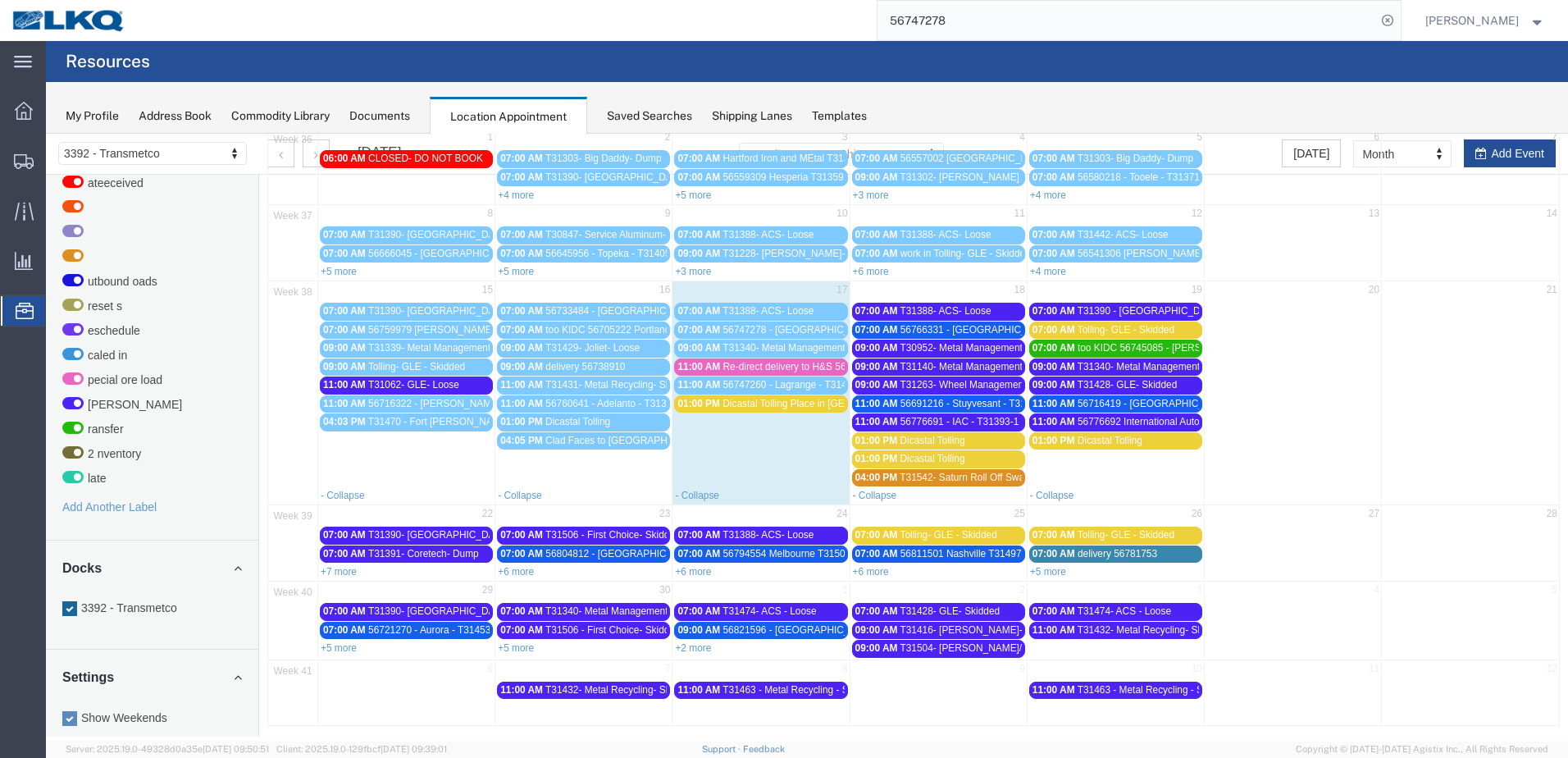
scroll to position [121, 0]
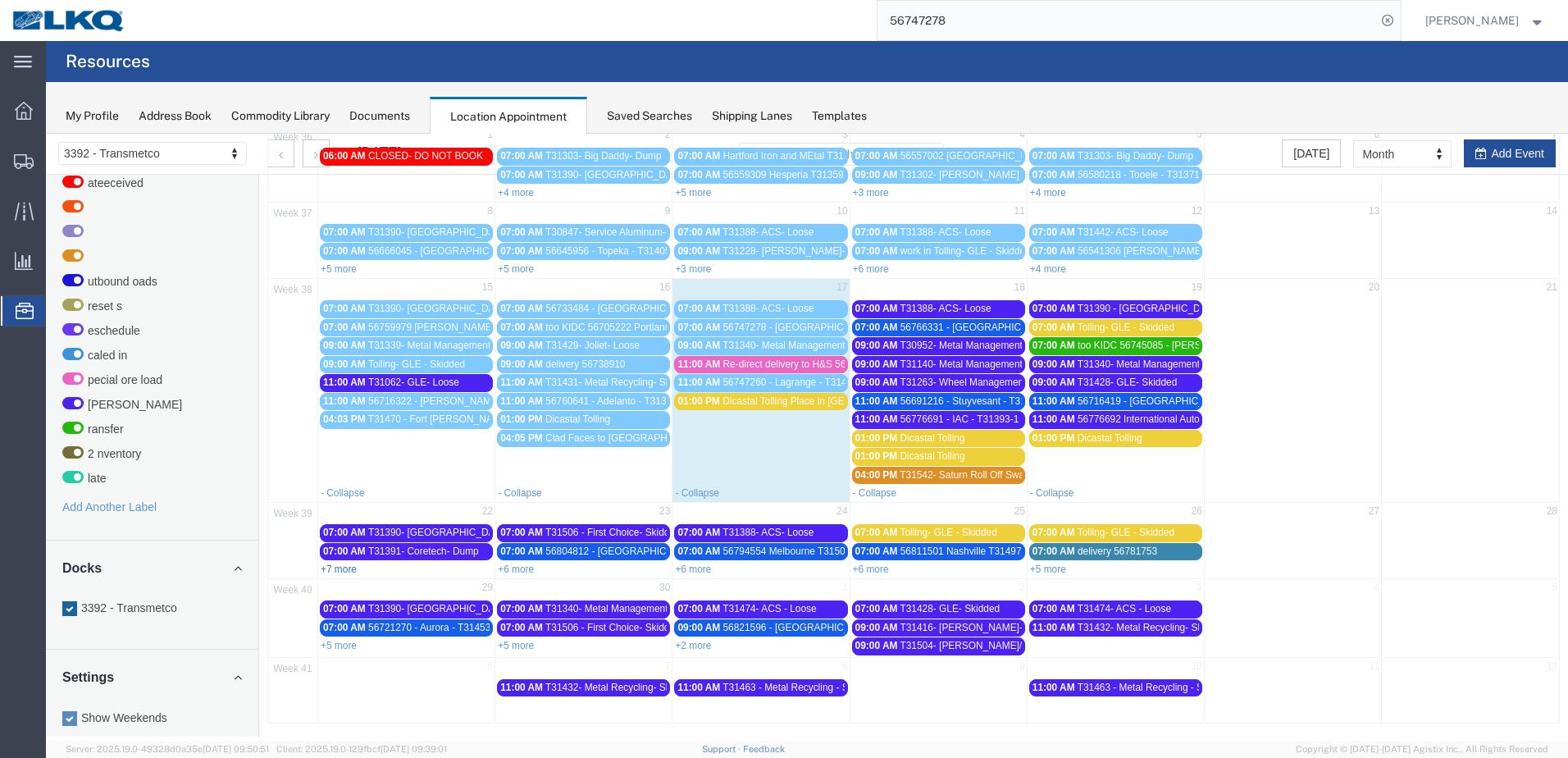
click at [350, 568] on link "+7 more" at bounding box center [339, 569] width 36 height 12
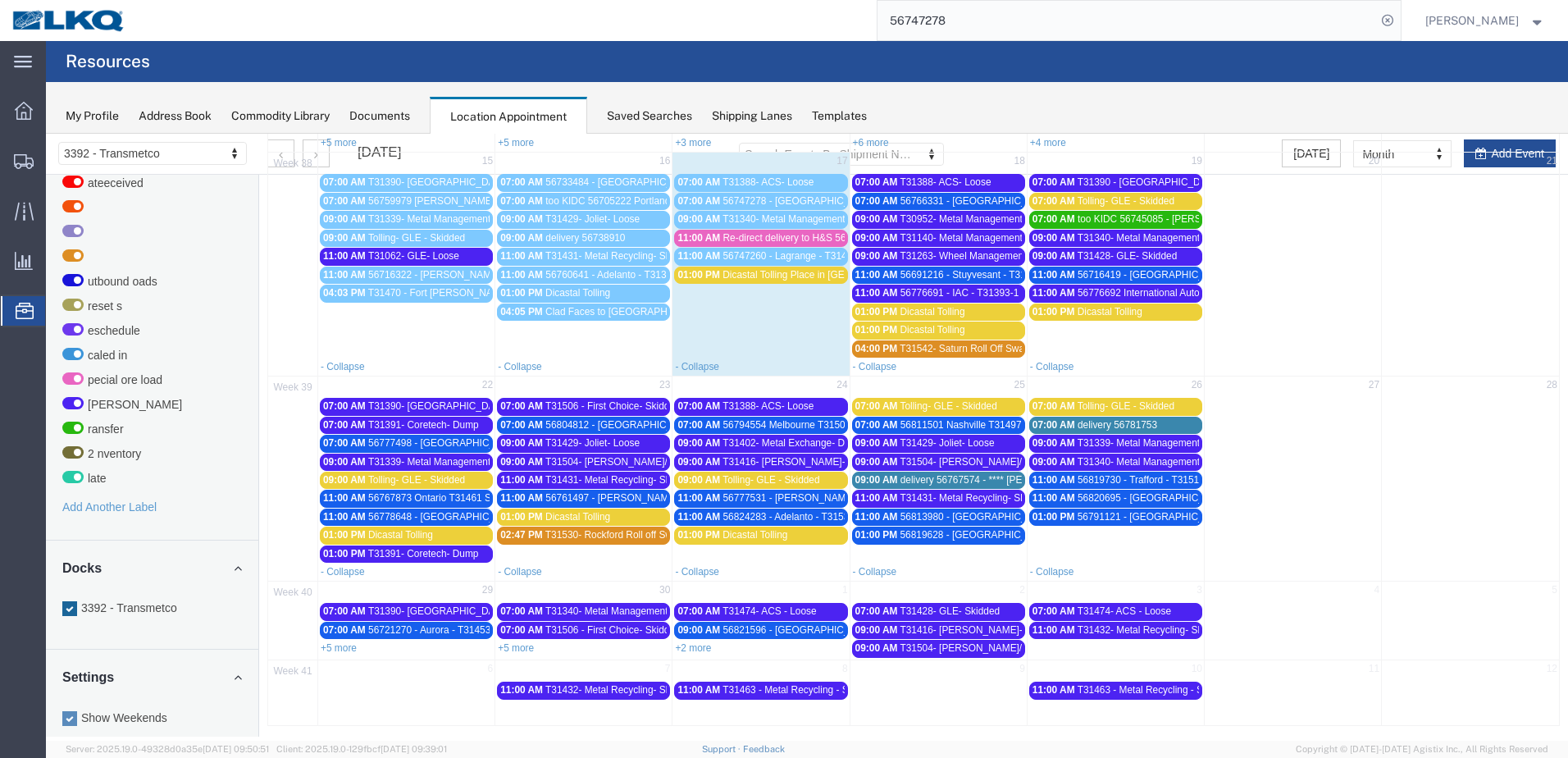
scroll to position [249, 0]
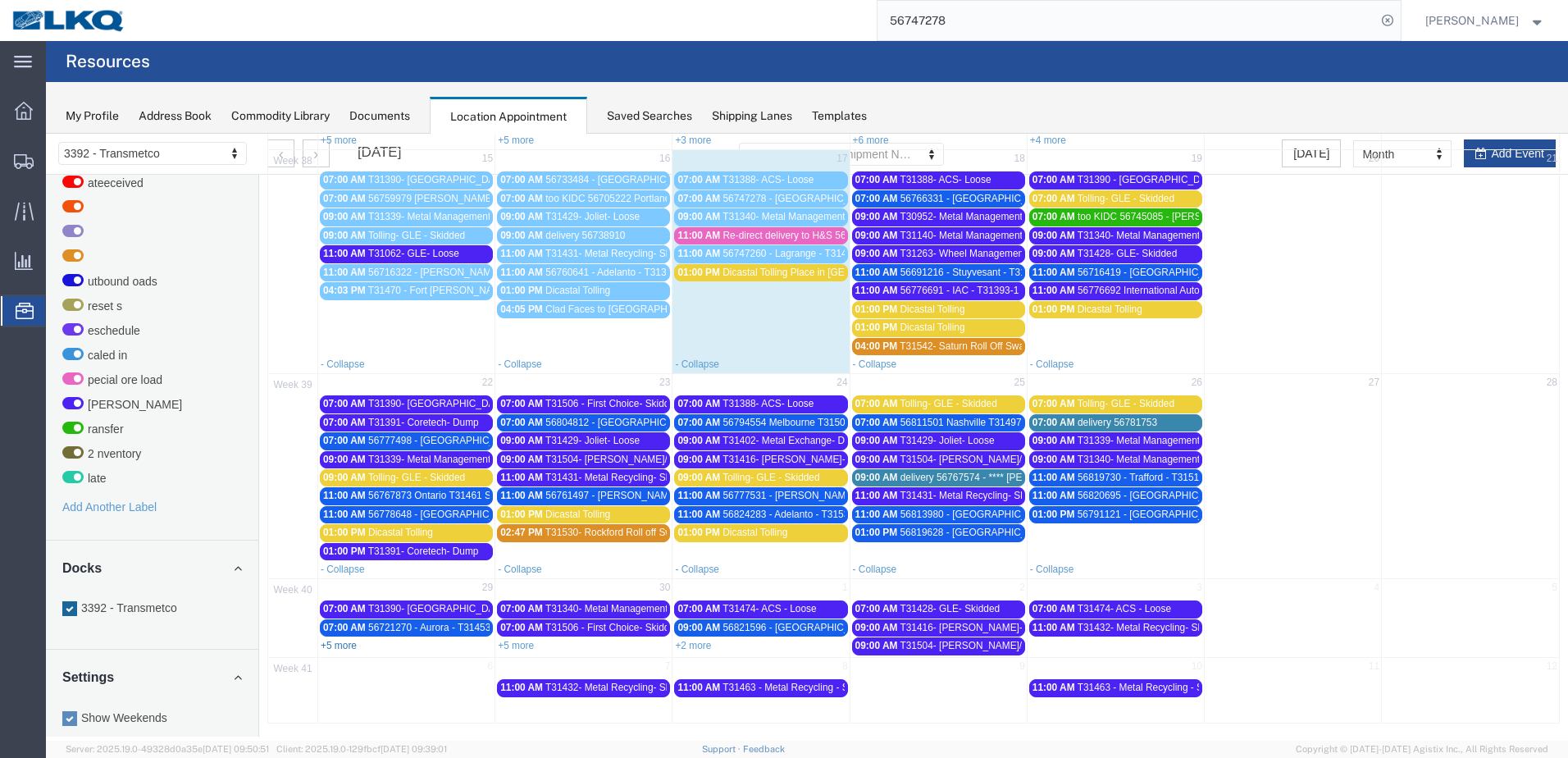
click at [352, 648] on link "+5 more" at bounding box center [339, 646] width 36 height 12
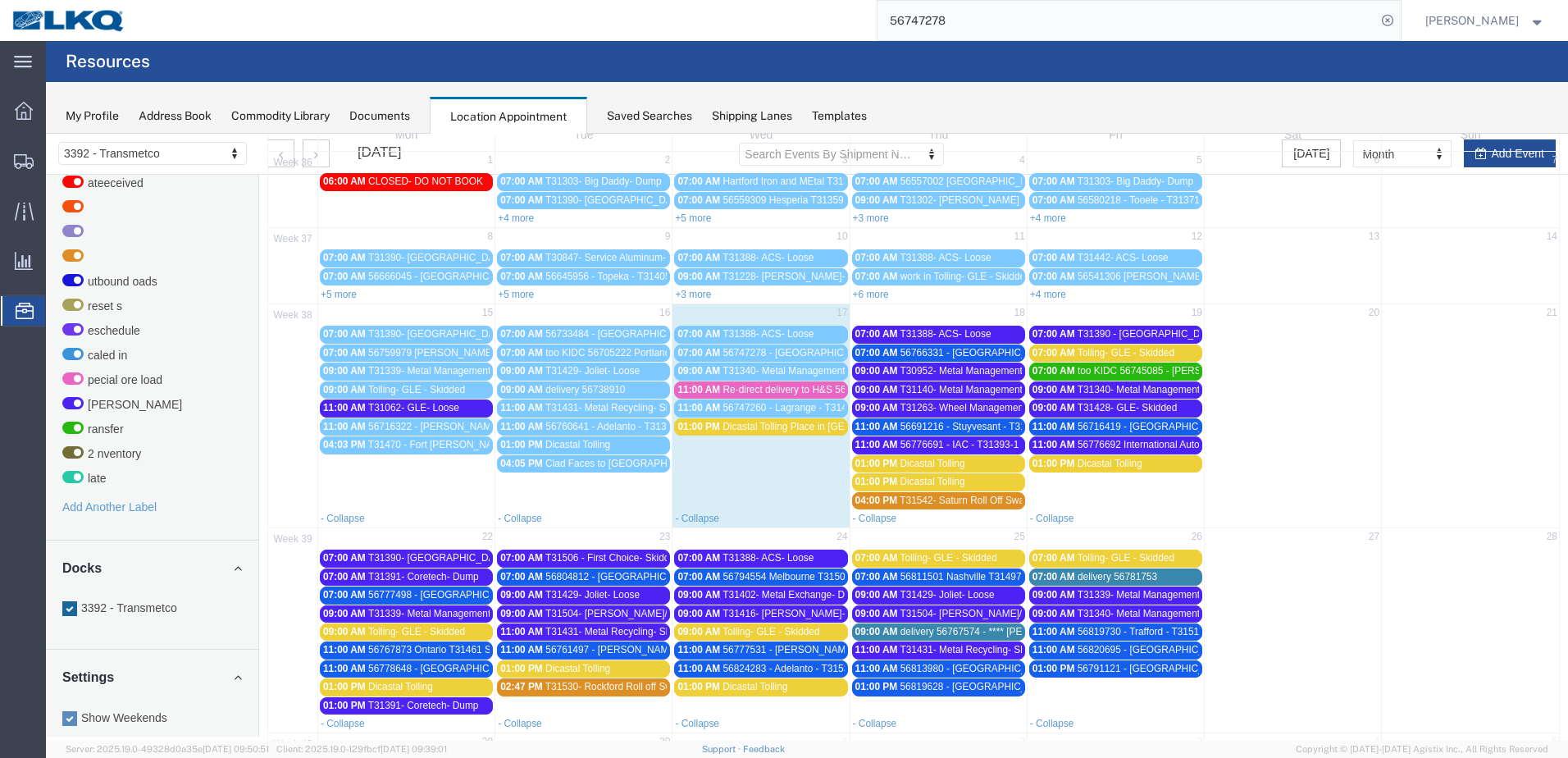
scroll to position [93, 0]
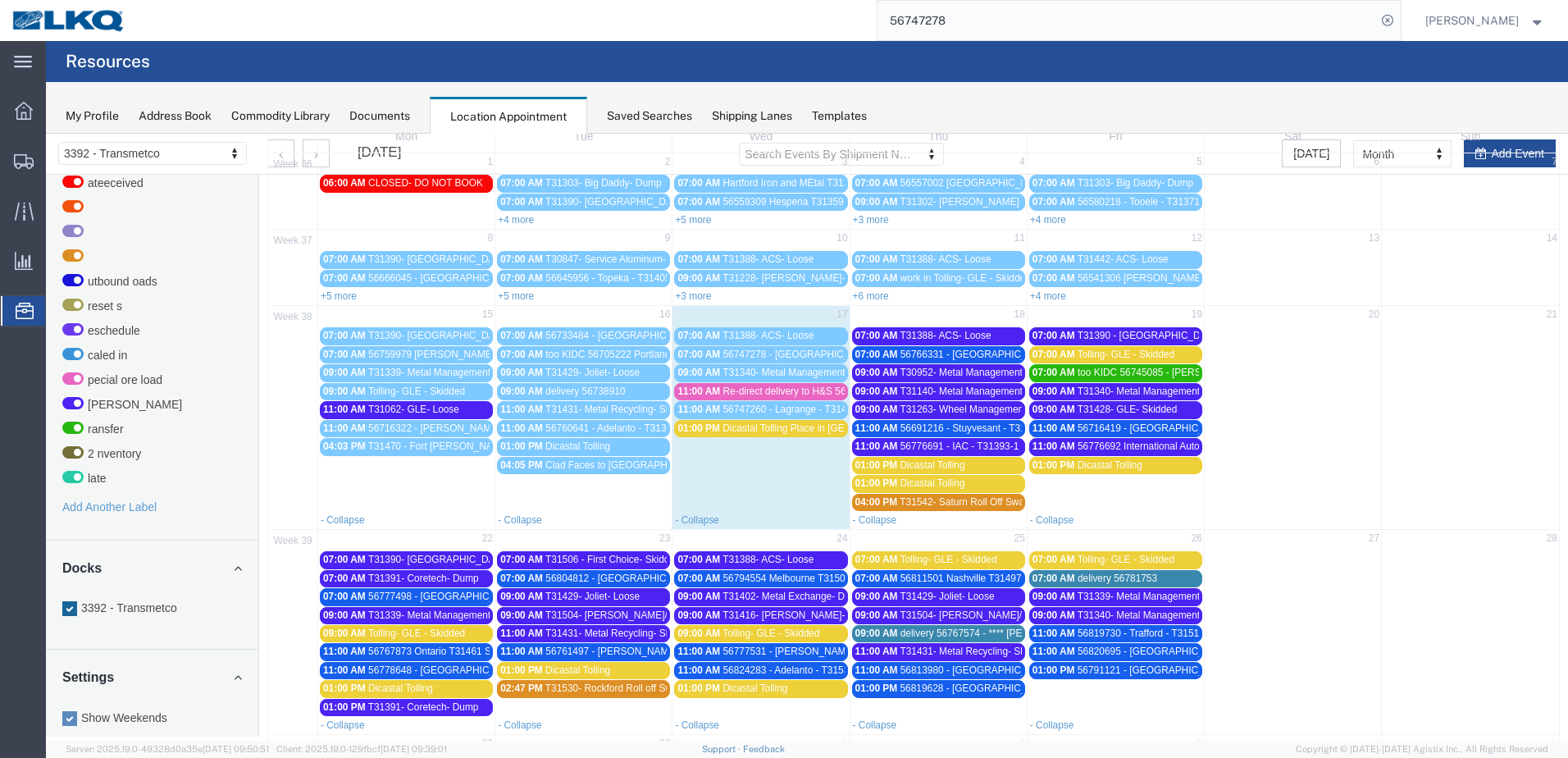
click at [794, 393] on span "Re-direct delivery to H&S 56743840" at bounding box center [801, 392] width 156 height 12
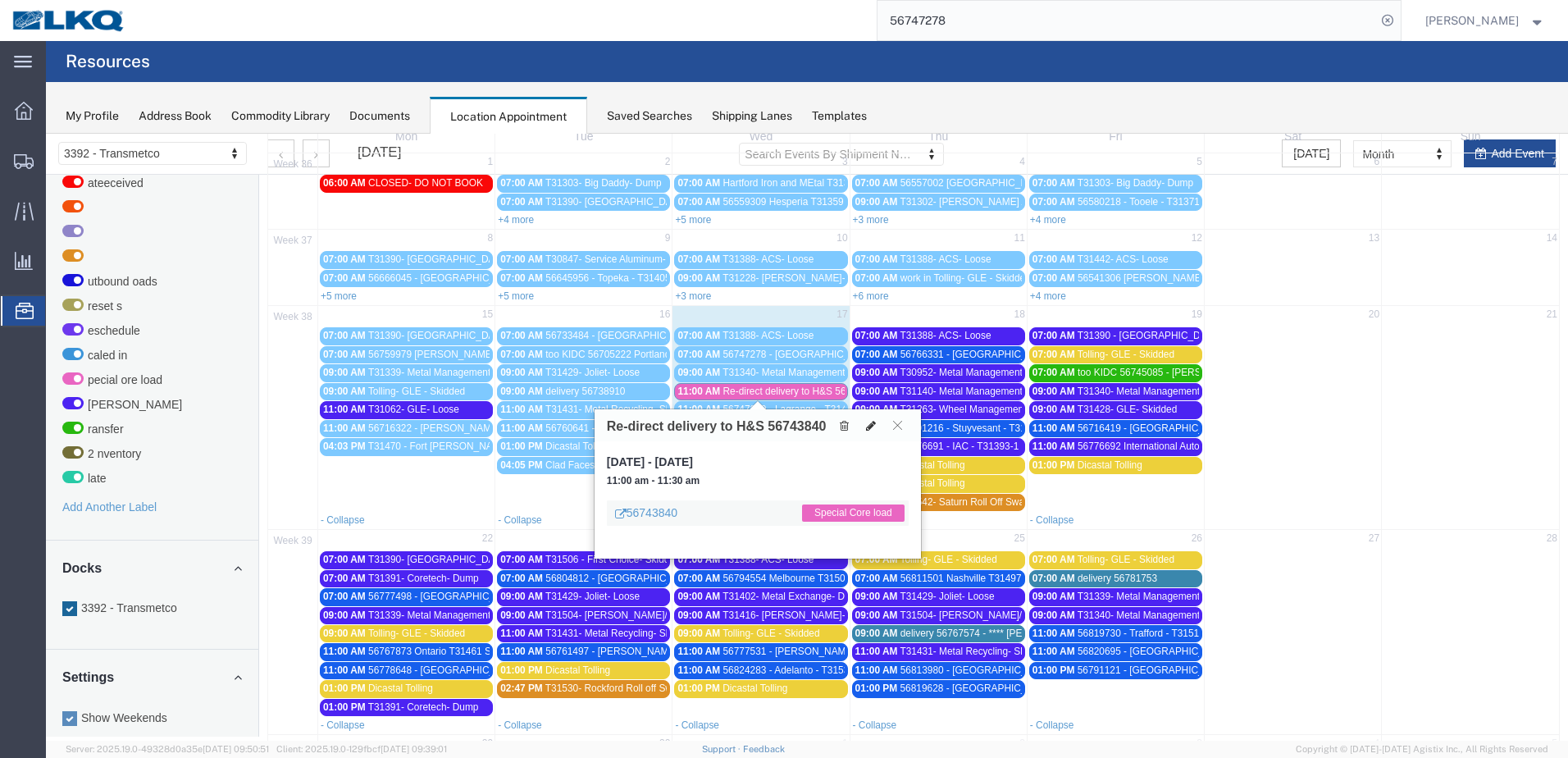
click at [866, 430] on icon at bounding box center [871, 426] width 10 height 12
select select "1"
select select "81"
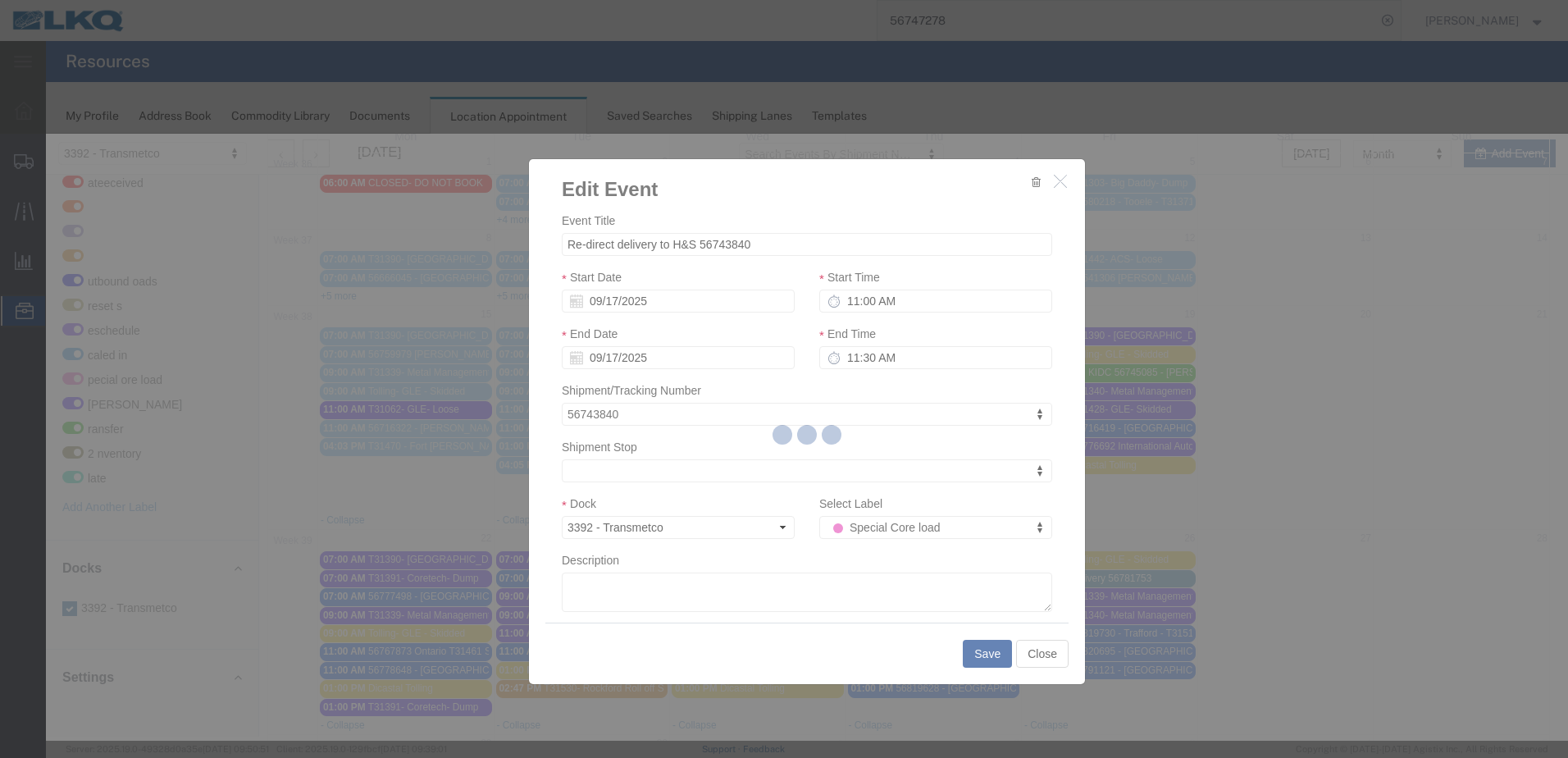
select select
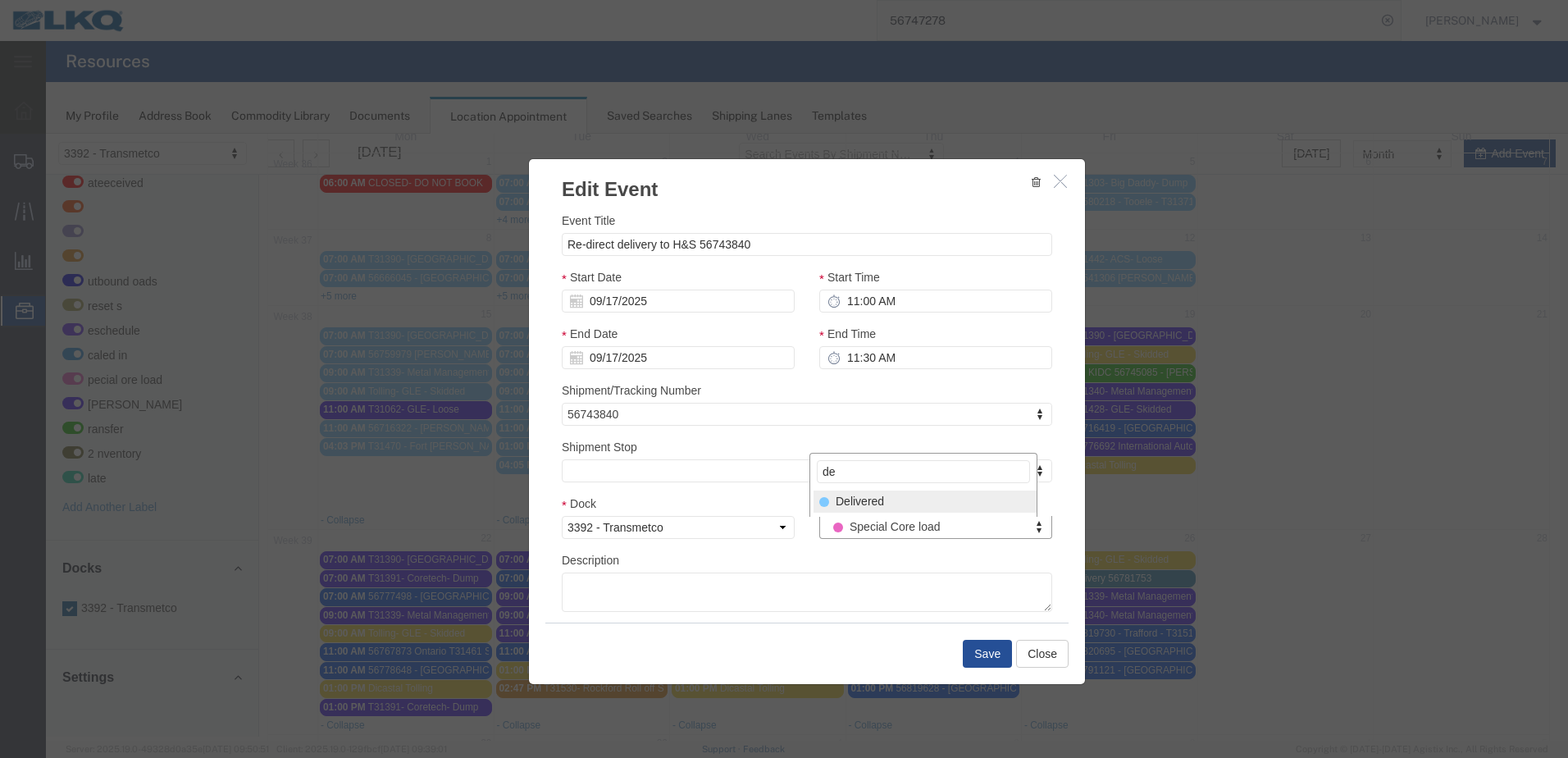
type input "de"
select select "40"
click at [981, 659] on button "Save" at bounding box center [987, 654] width 49 height 27
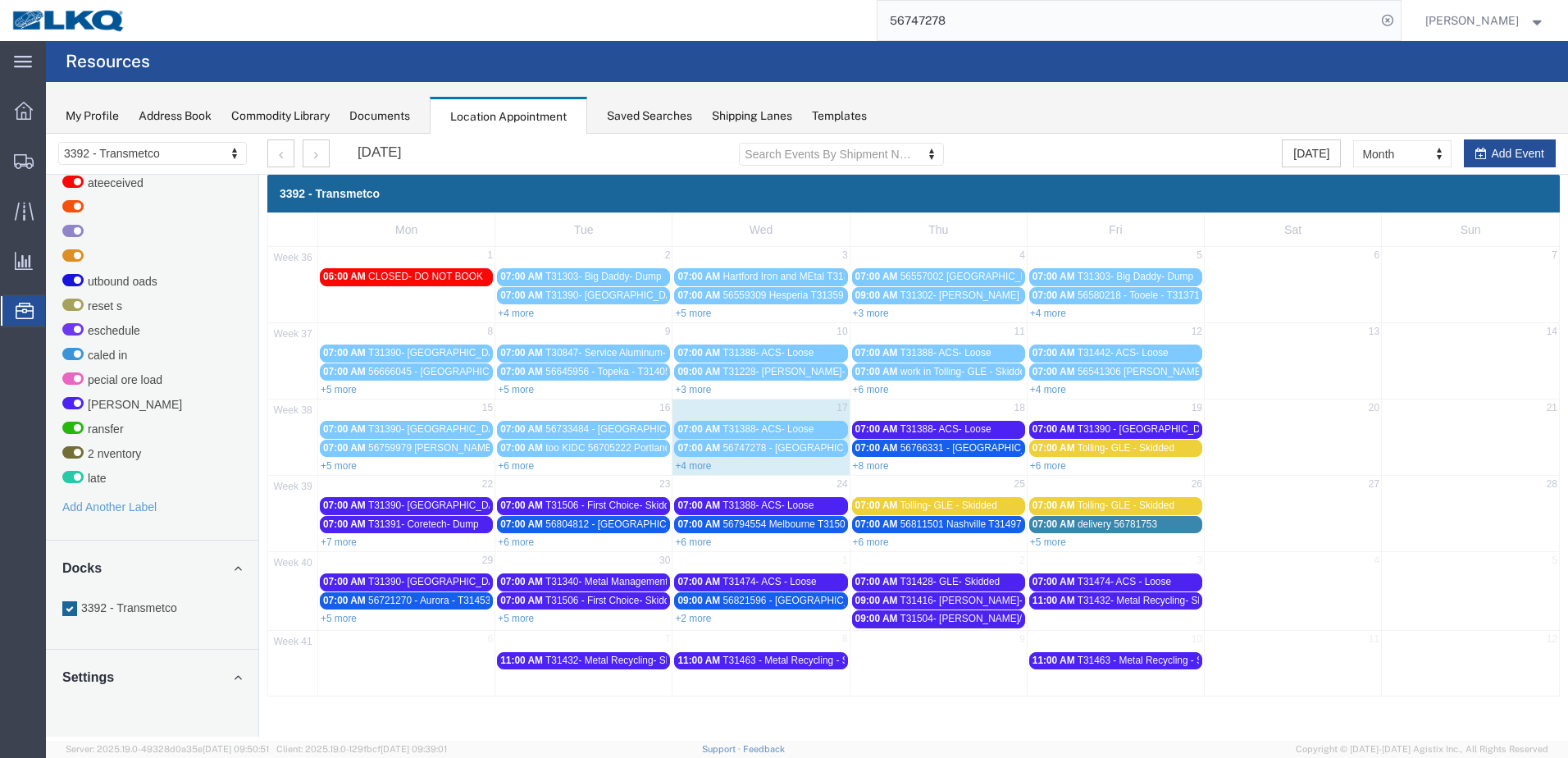
scroll to position [0, 0]
click at [345, 545] on link "+7 more" at bounding box center [339, 543] width 36 height 12
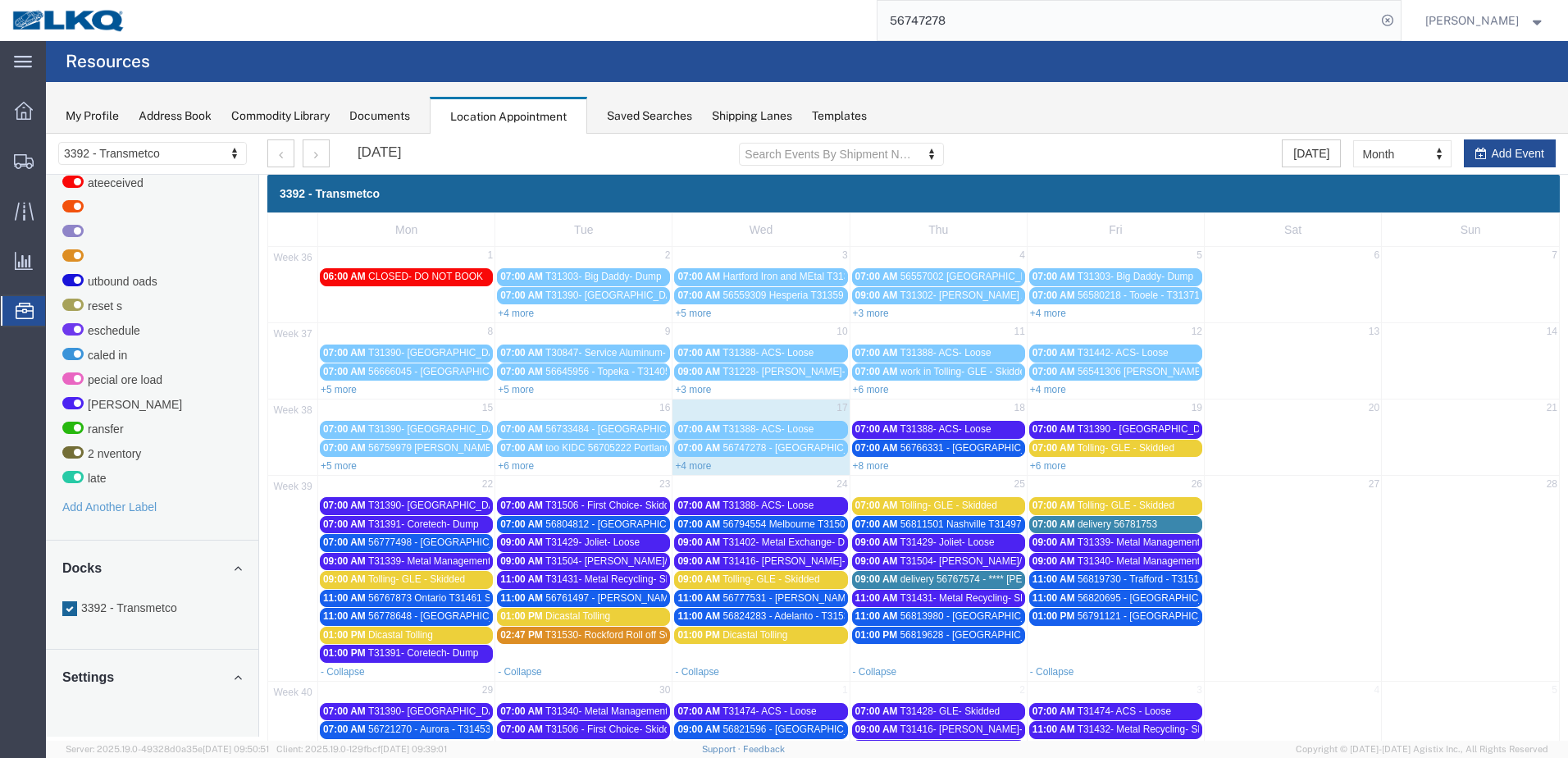
click at [872, 463] on link "+8 more" at bounding box center [870, 466] width 36 height 12
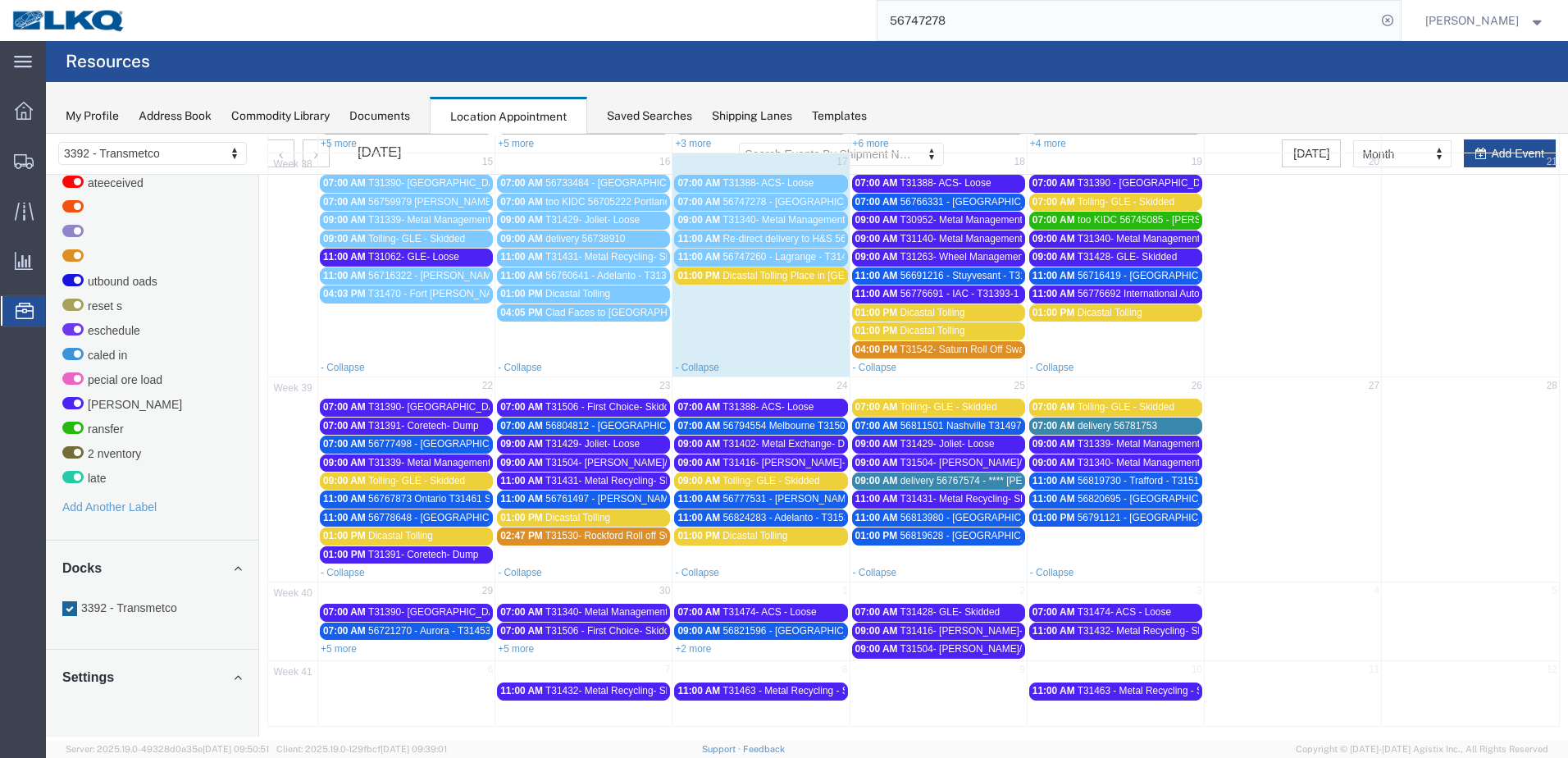
scroll to position [249, 0]
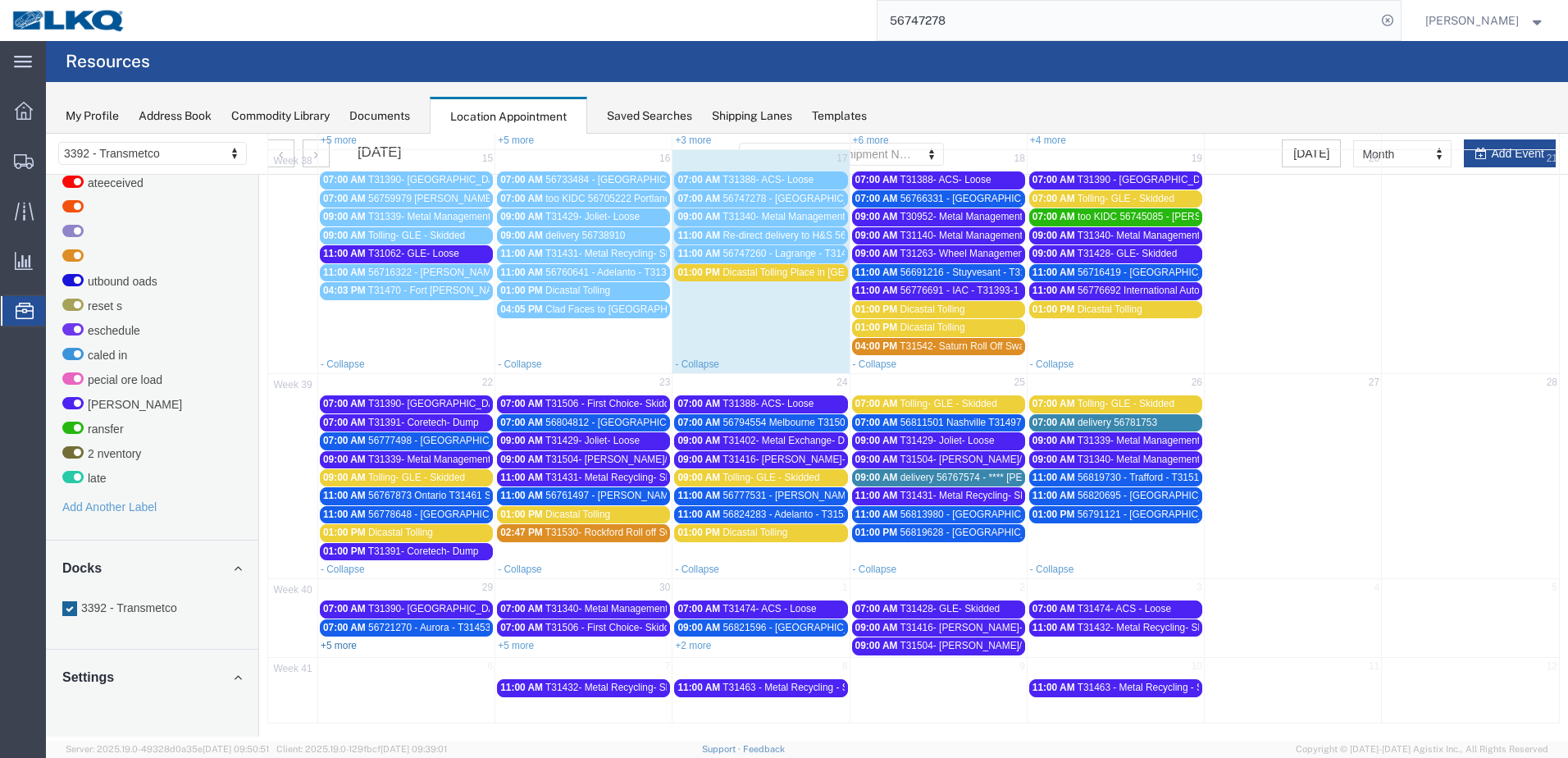
click at [330, 648] on link "+5 more" at bounding box center [339, 646] width 36 height 12
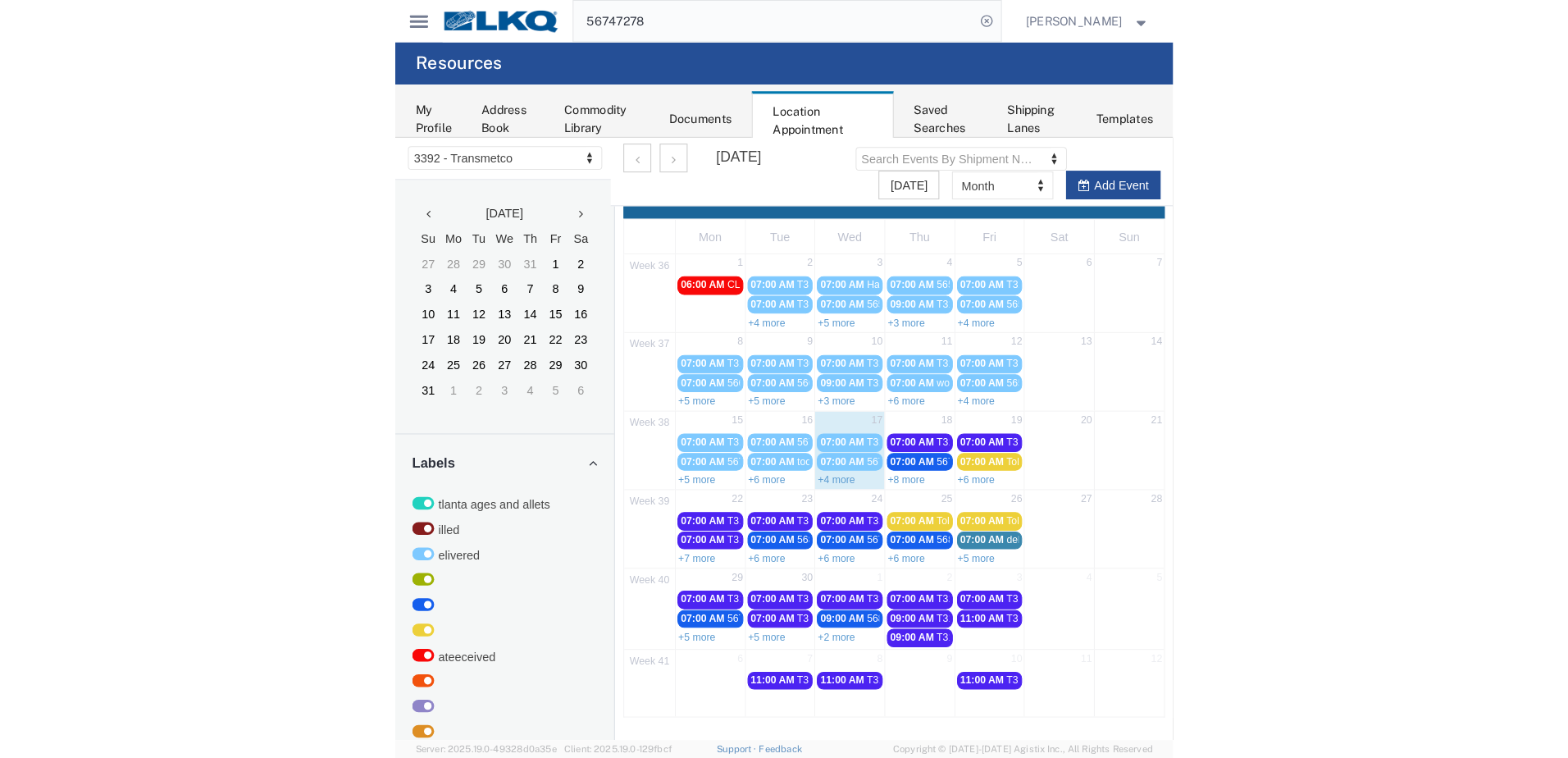
scroll to position [0, 0]
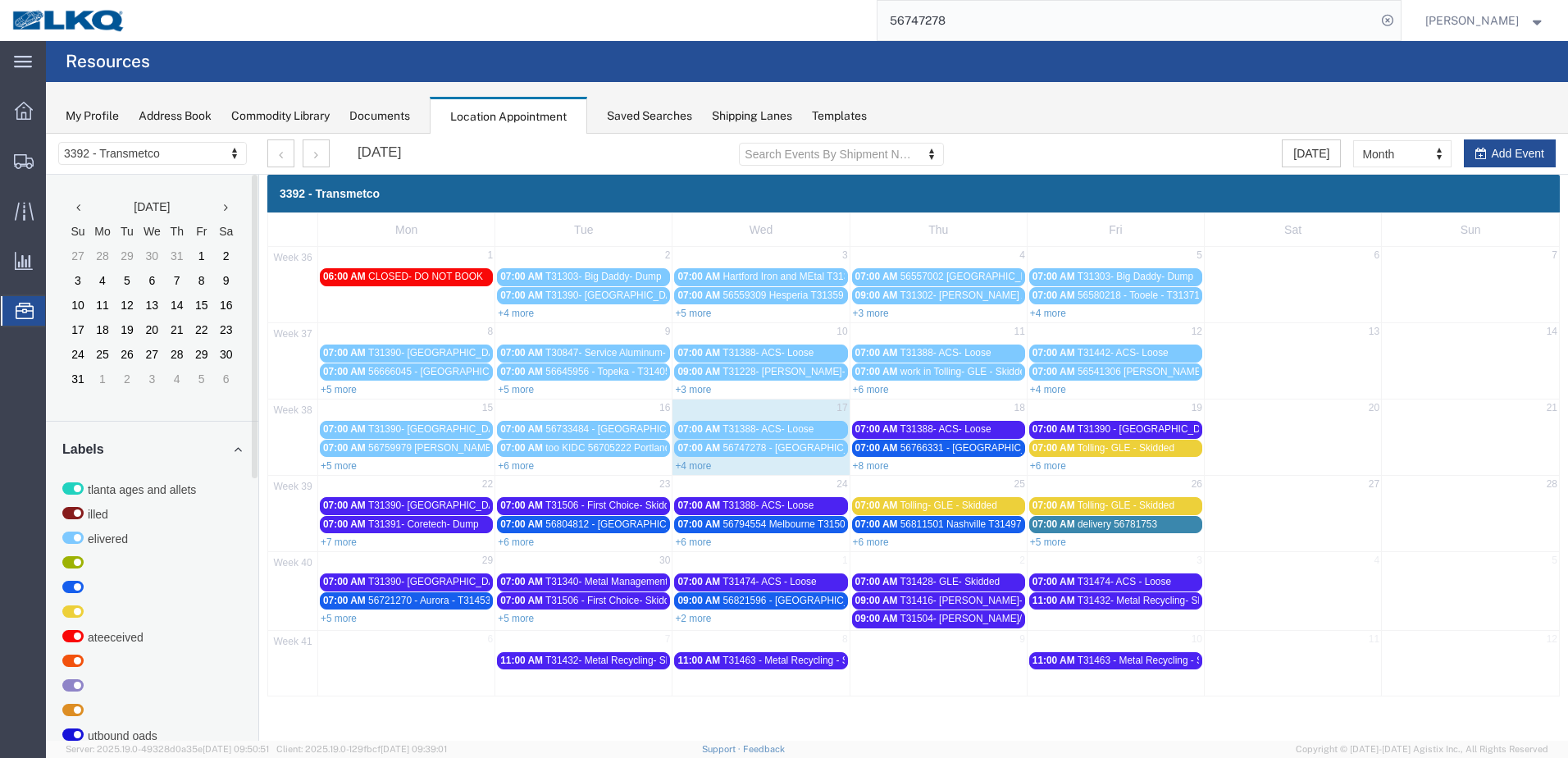
click at [247, 31] on div "56747278" at bounding box center [768, 21] width 1263 height 41
click at [1395, 19] on icon at bounding box center [1387, 20] width 23 height 23
click at [1392, 23] on icon at bounding box center [1387, 20] width 23 height 23
click at [1269, 27] on input "search" at bounding box center [1126, 21] width 498 height 39
click at [1105, 24] on input "search" at bounding box center [1126, 21] width 498 height 39
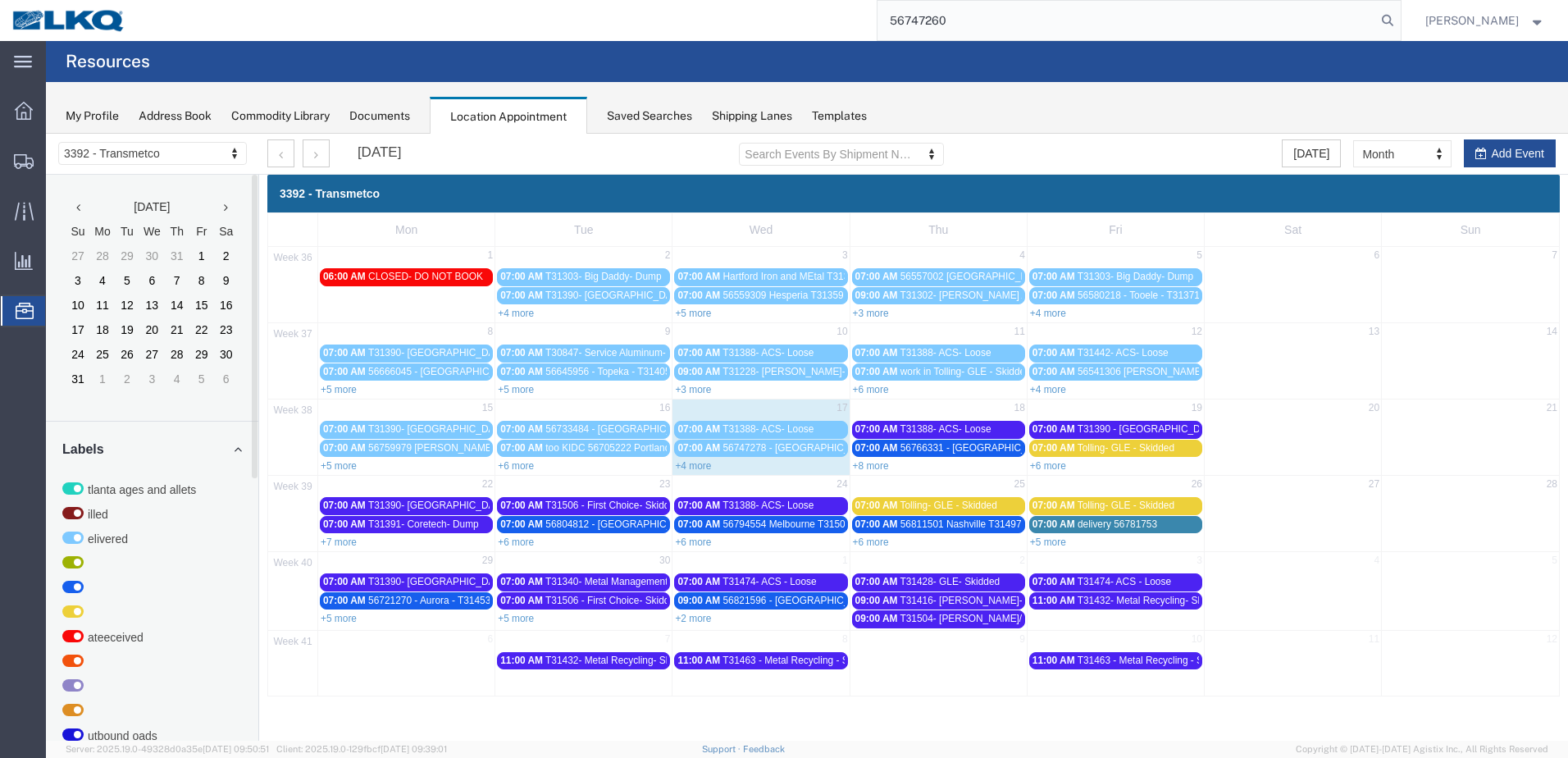
type input "56747260"
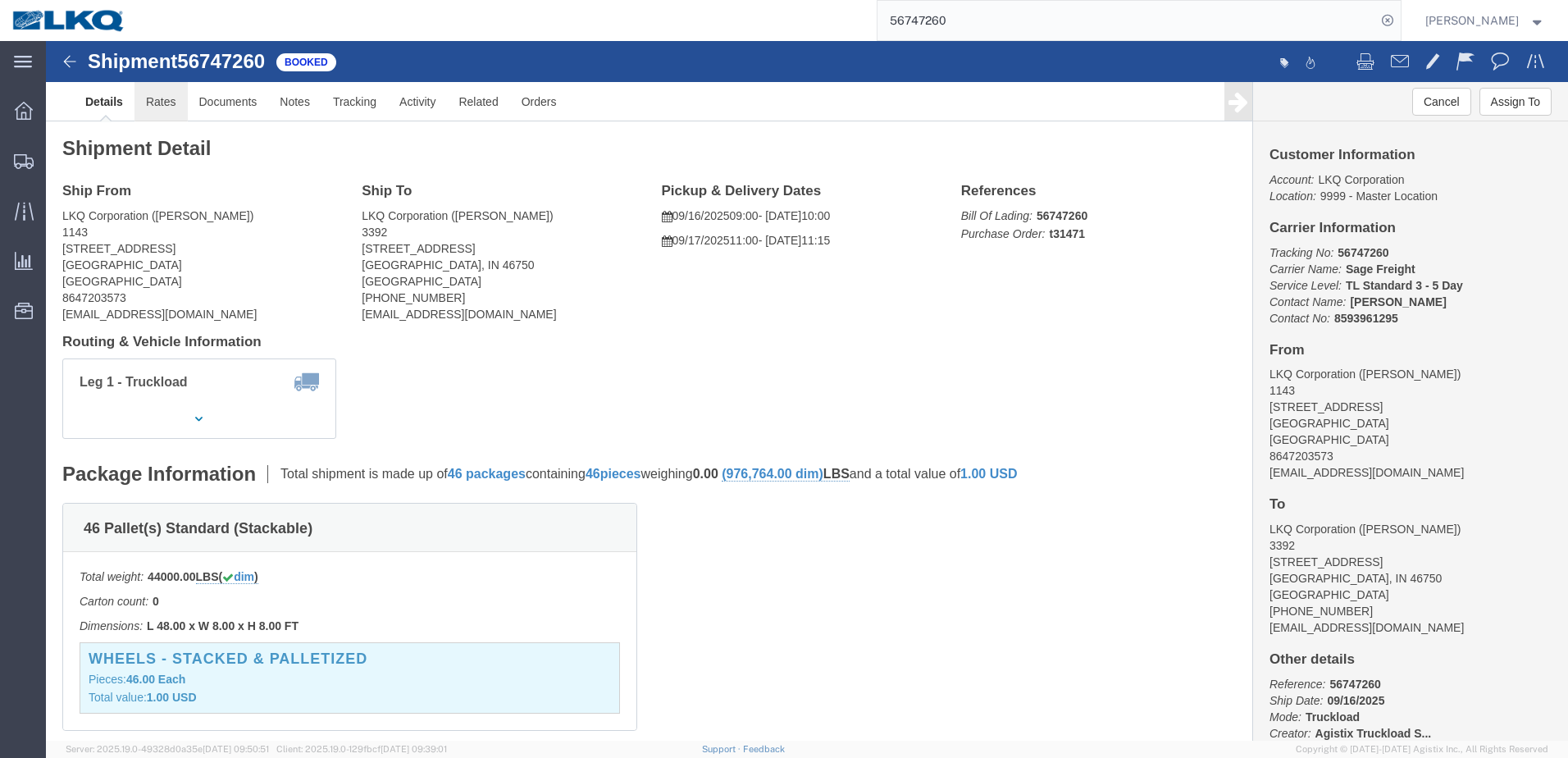
click link "Rates"
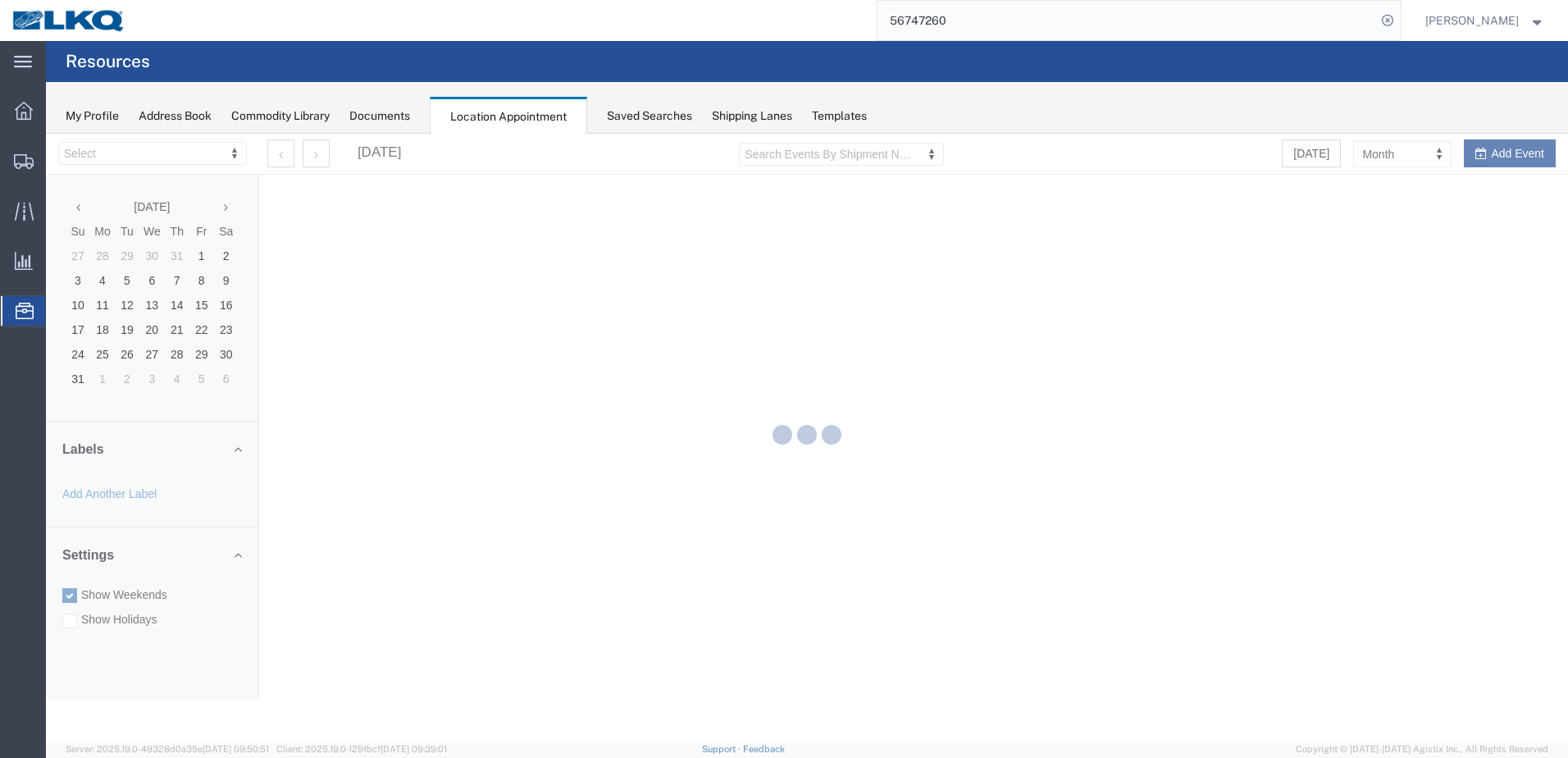
select select "28018"
